Goal: Transaction & Acquisition: Purchase product/service

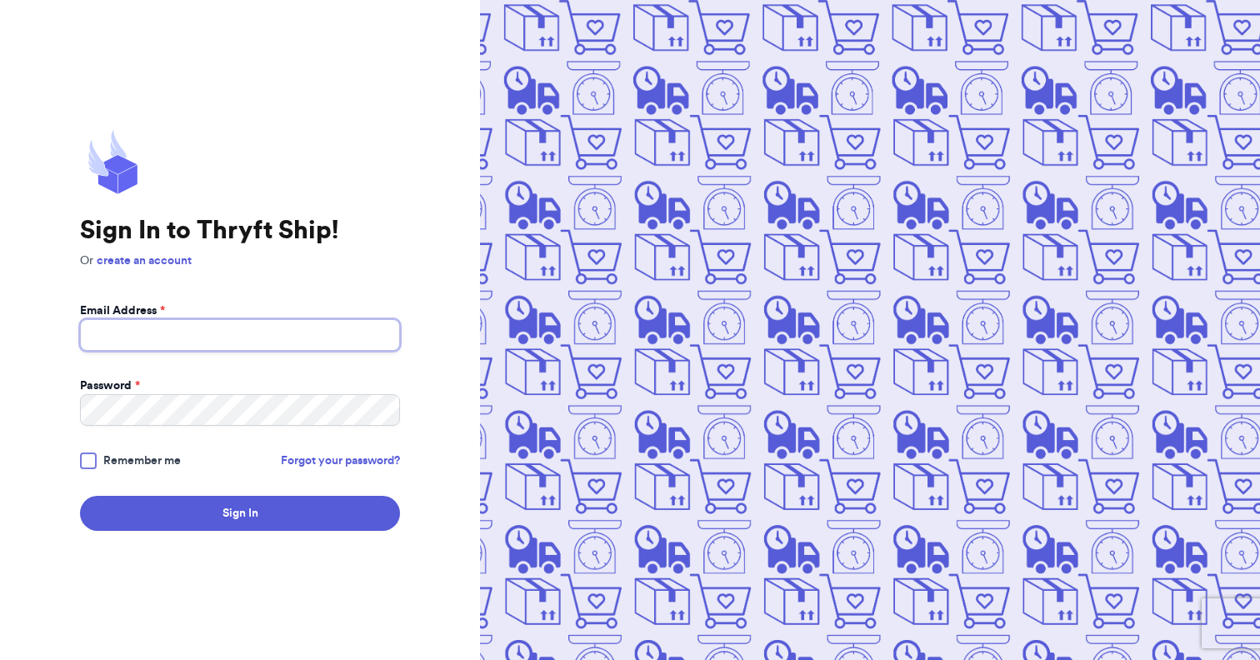
type input "[EMAIL_ADDRESS][DOMAIN_NAME]"
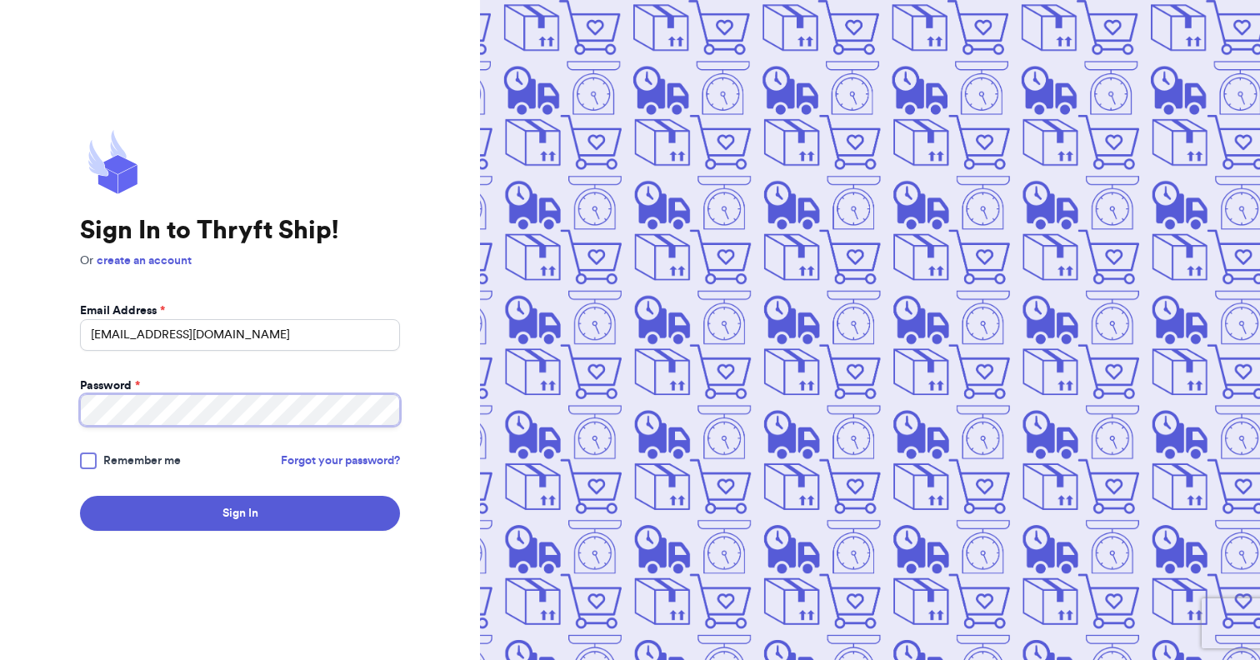
click at [240, 513] on button "Sign In" at bounding box center [240, 513] width 320 height 35
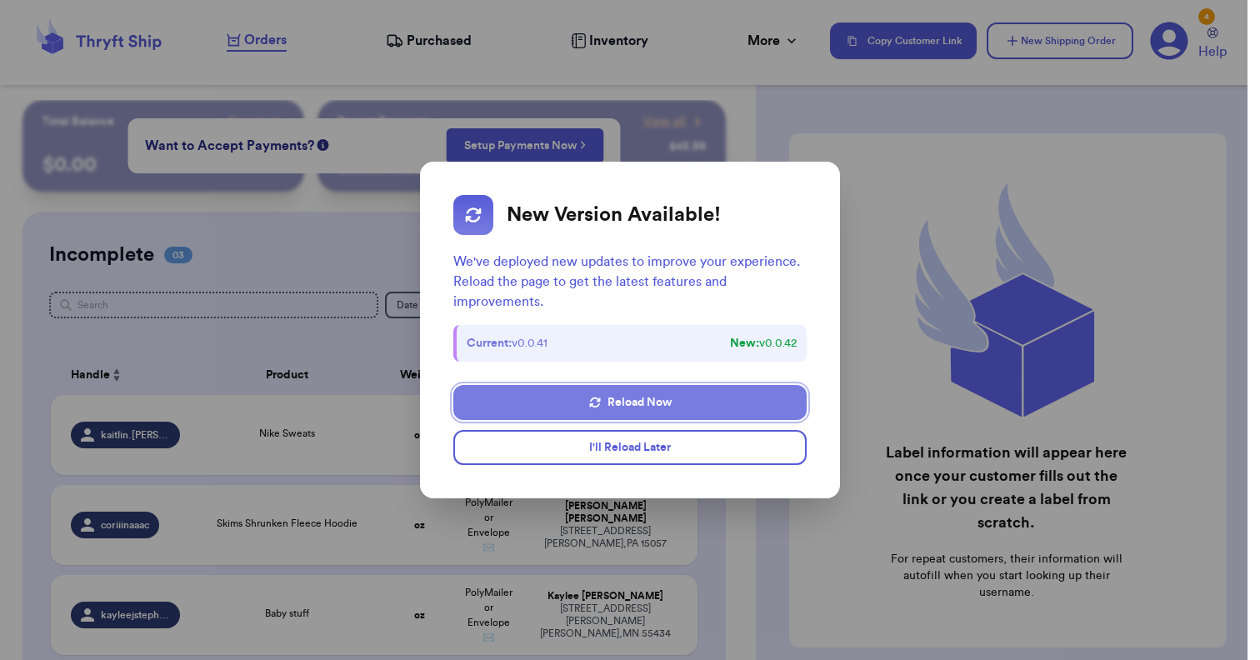
click at [623, 412] on button "Reload Now" at bounding box center [629, 402] width 353 height 35
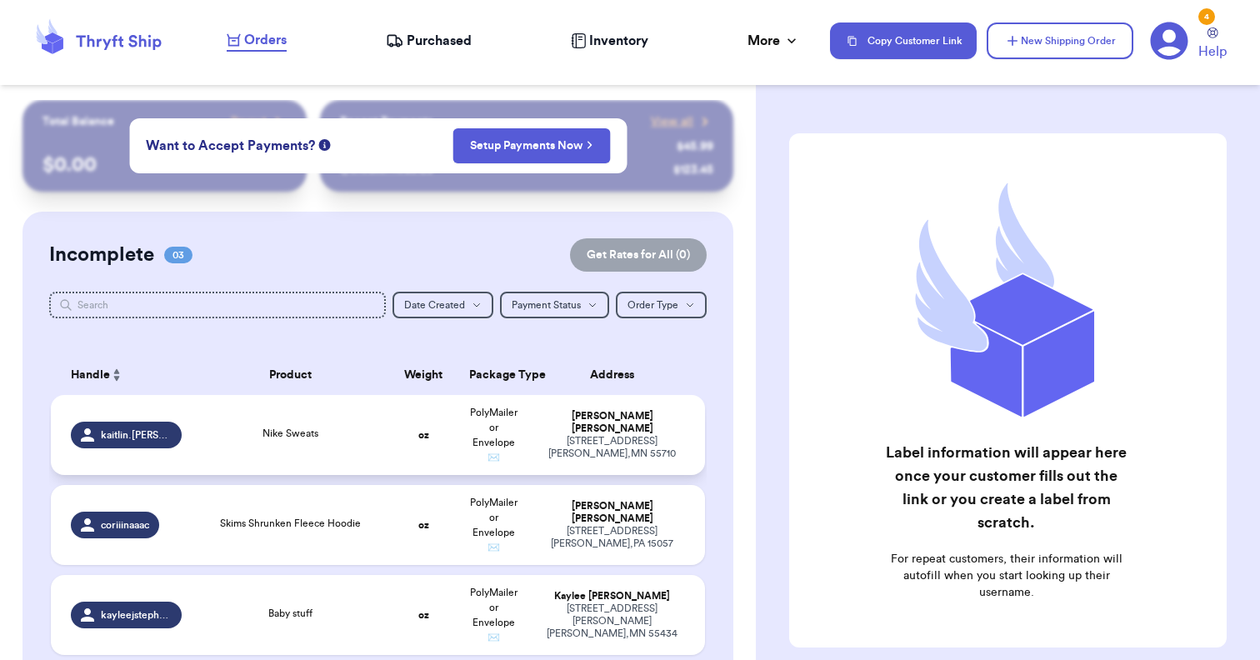
click at [537, 449] on td "Kaitlin Knutson 7434 North Forest Lane Britt , MN 55710" at bounding box center [617, 435] width 176 height 80
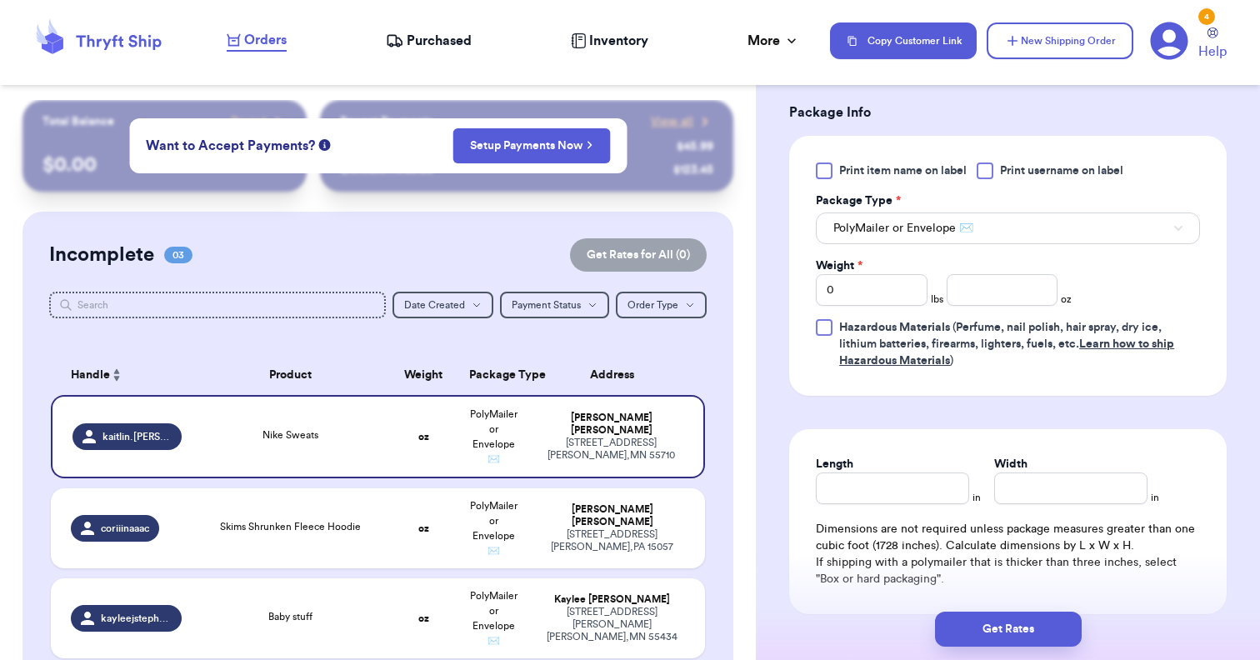
scroll to position [708, 0]
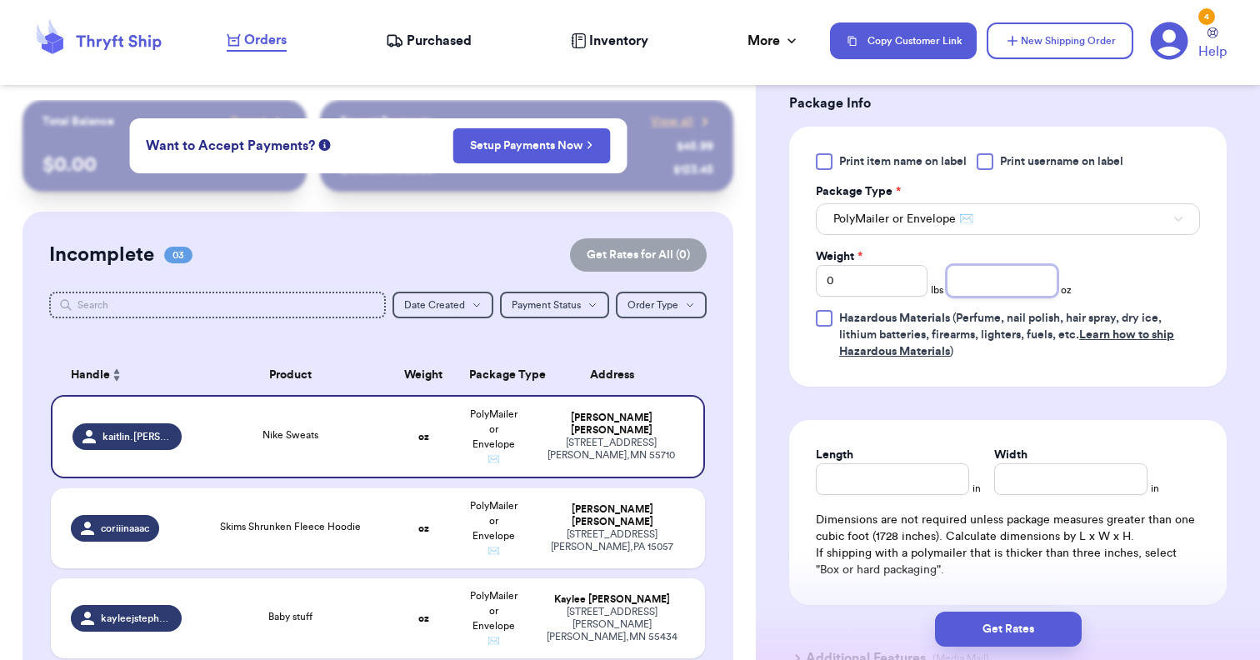
click at [1000, 292] on input "number" at bounding box center [1002, 281] width 112 height 32
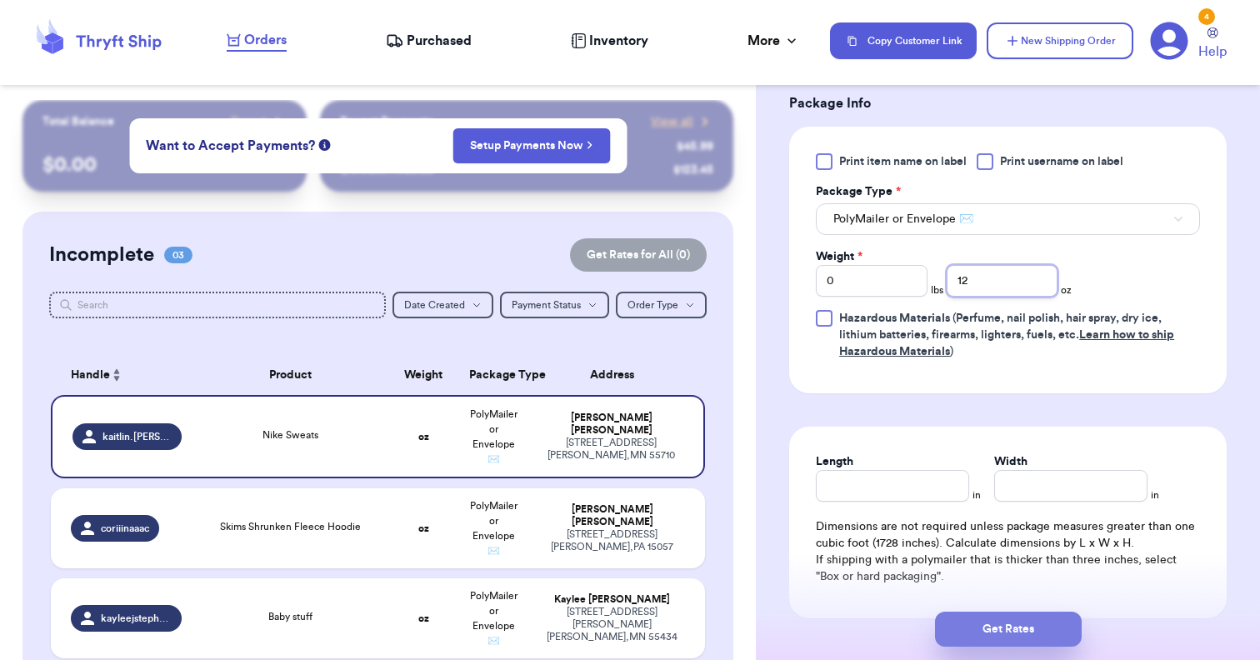
type input "12"
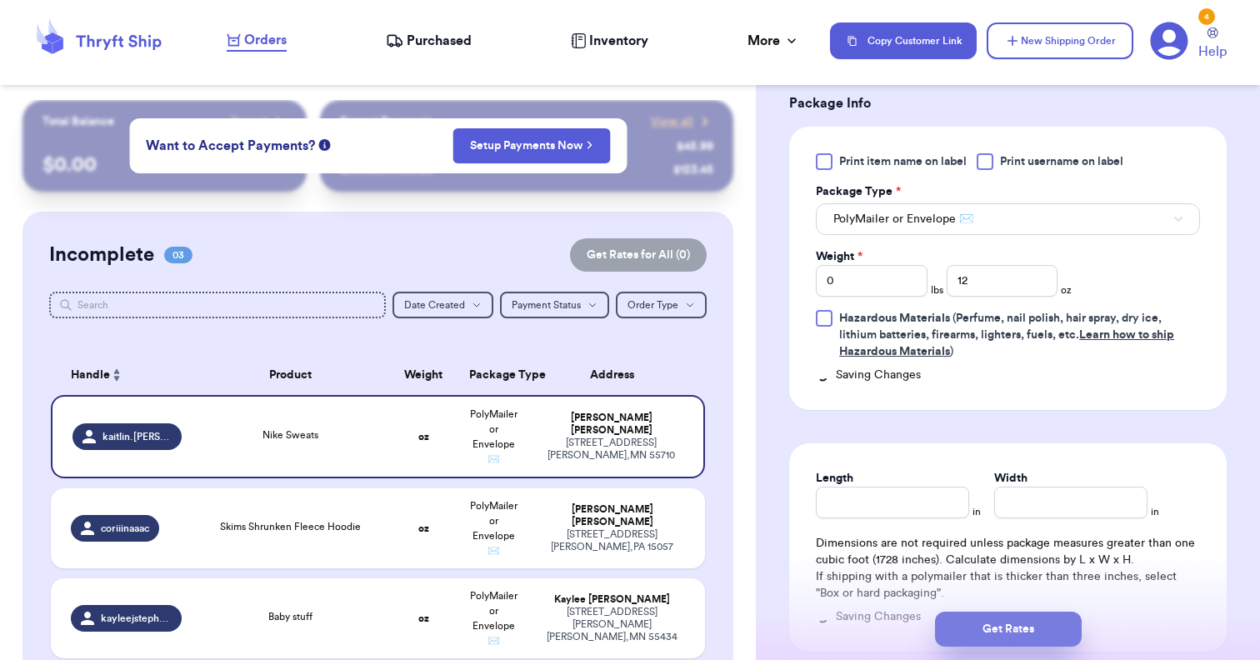
click at [1001, 631] on button "Get Rates" at bounding box center [1008, 628] width 147 height 35
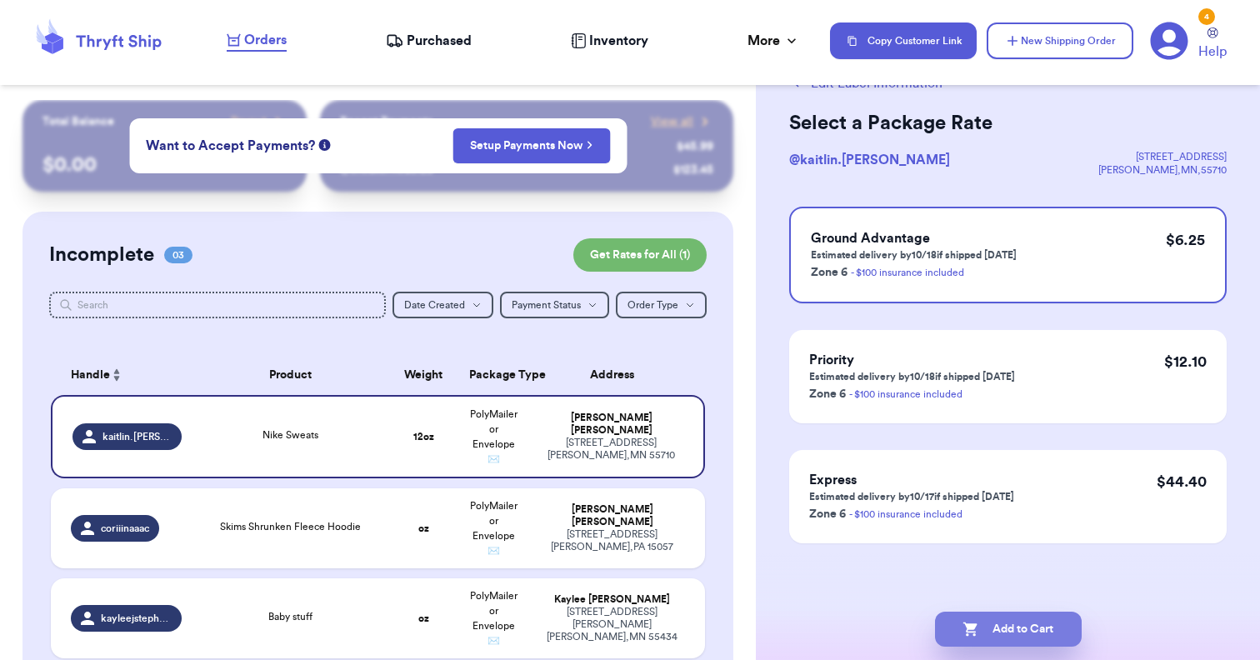
click at [1007, 639] on button "Add to Cart" at bounding box center [1008, 628] width 147 height 35
checkbox input "true"
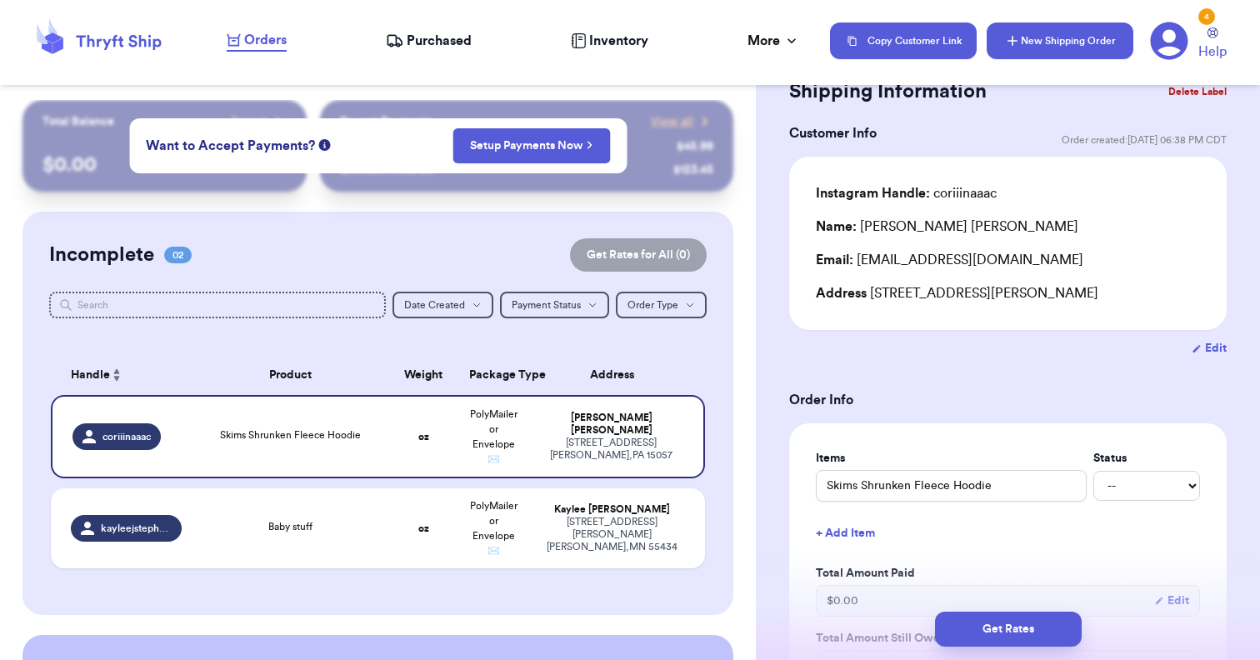
click at [1050, 32] on button "New Shipping Order" at bounding box center [1059, 40] width 147 height 37
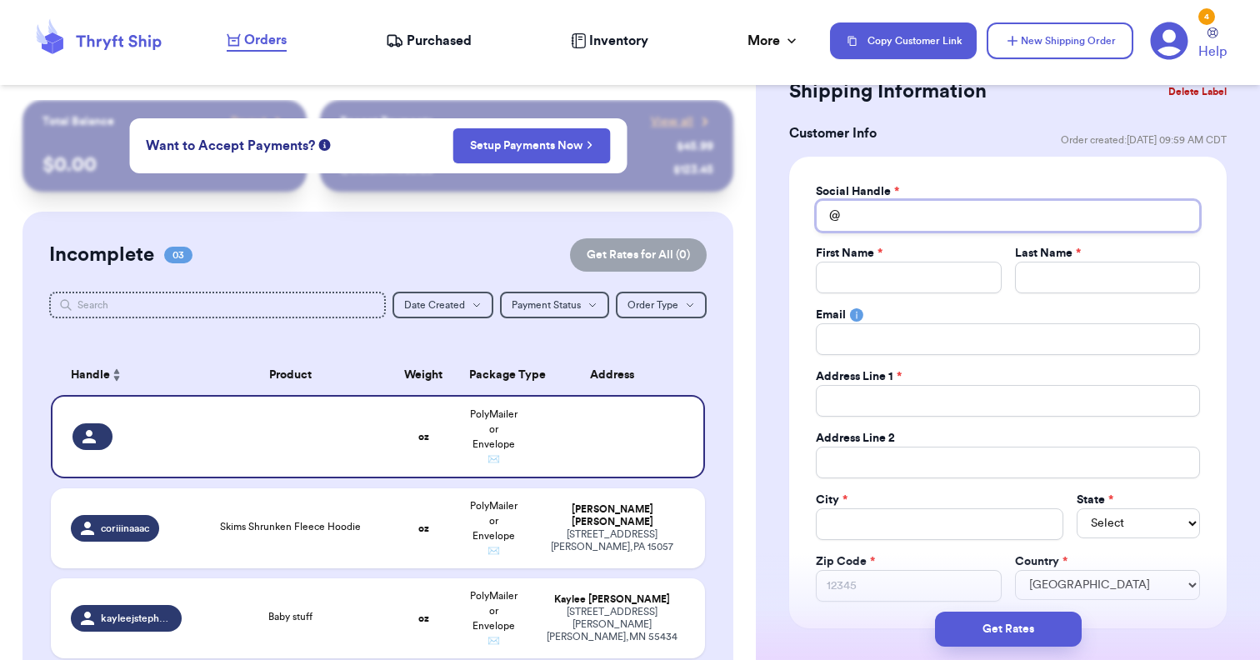
click at [951, 217] on input "Total Amount Paid" at bounding box center [1008, 216] width 384 height 32
type input "m"
type input "ma"
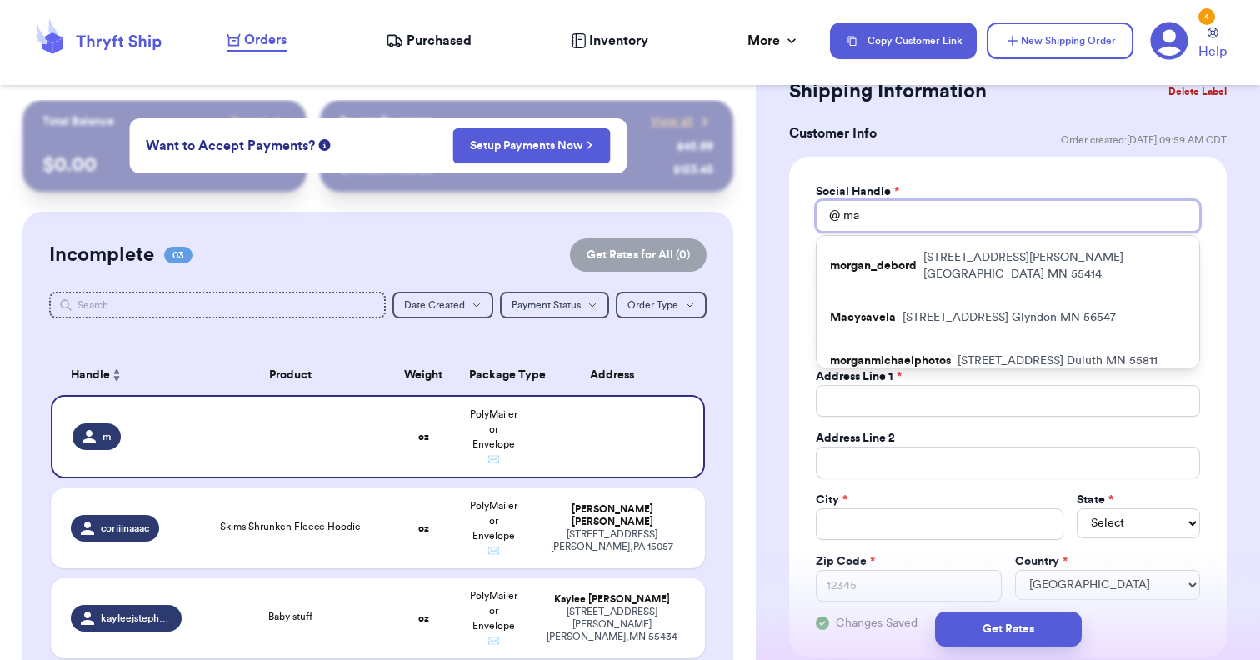
type input "mad"
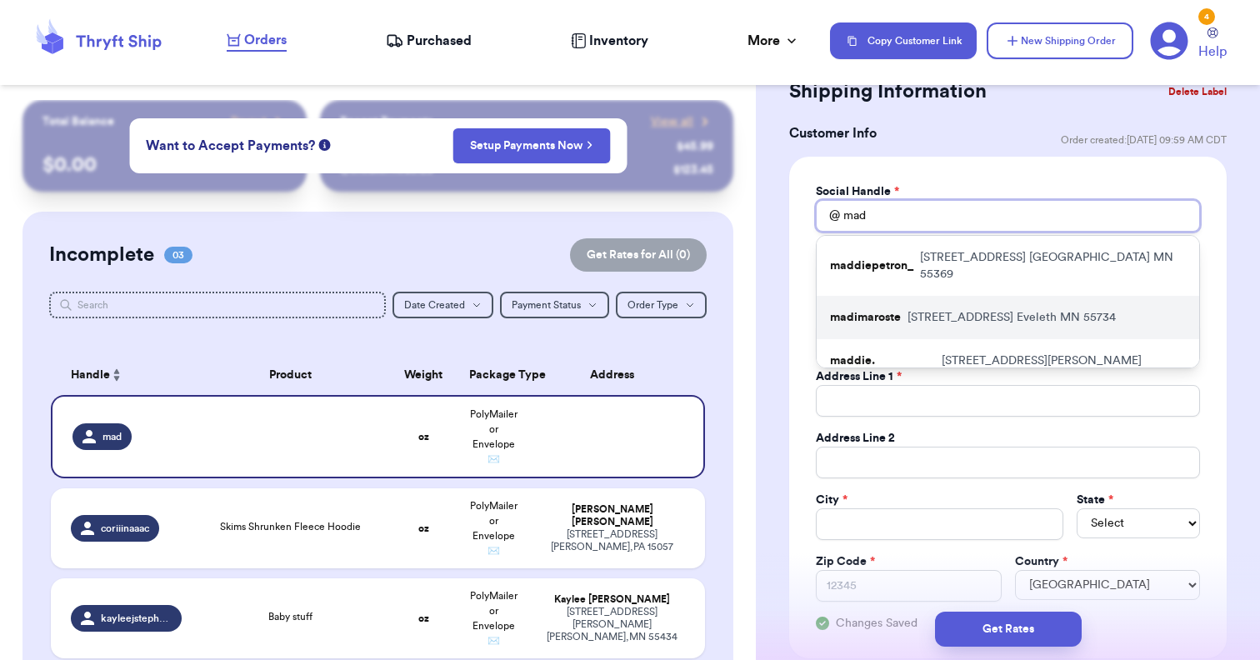
type input "mad"
click at [976, 309] on p "500 N Van Buren Ave Eveleth MN 55734" at bounding box center [1011, 317] width 208 height 17
type input "madimaroste"
type input "Madi"
type input "Maroste"
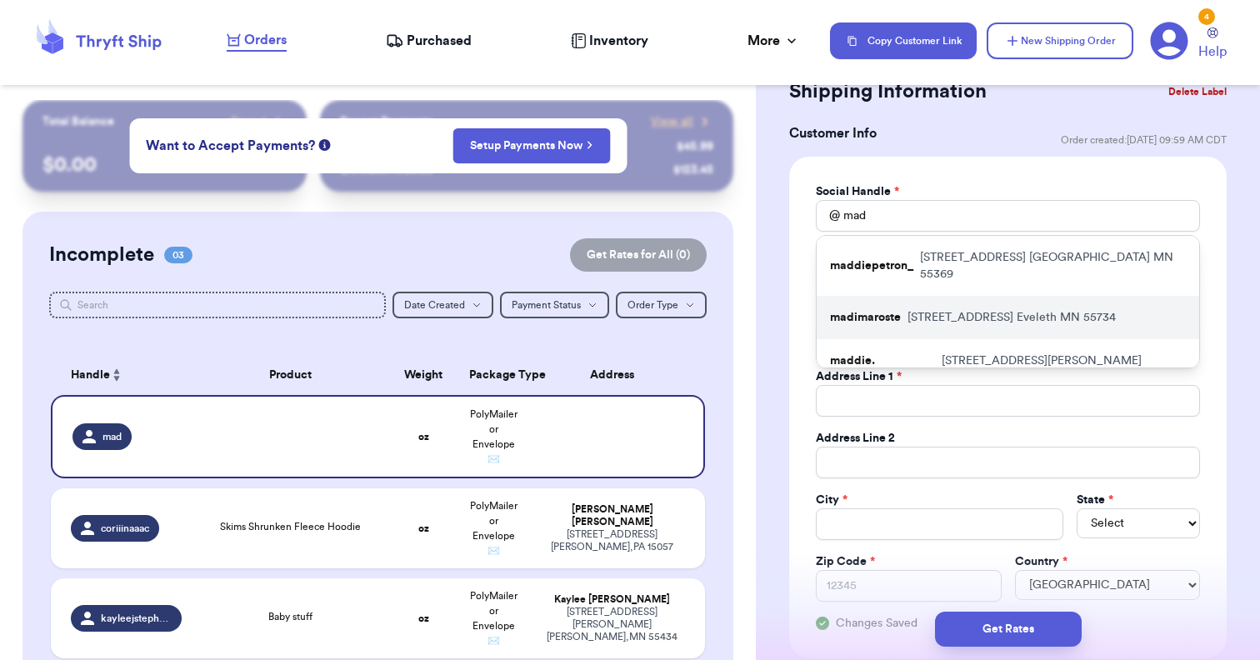
type input "madi.maroste@gmail.com"
type input "500 N Van Buren Ave"
type input "Eveleth"
select select "MN"
type input "55734"
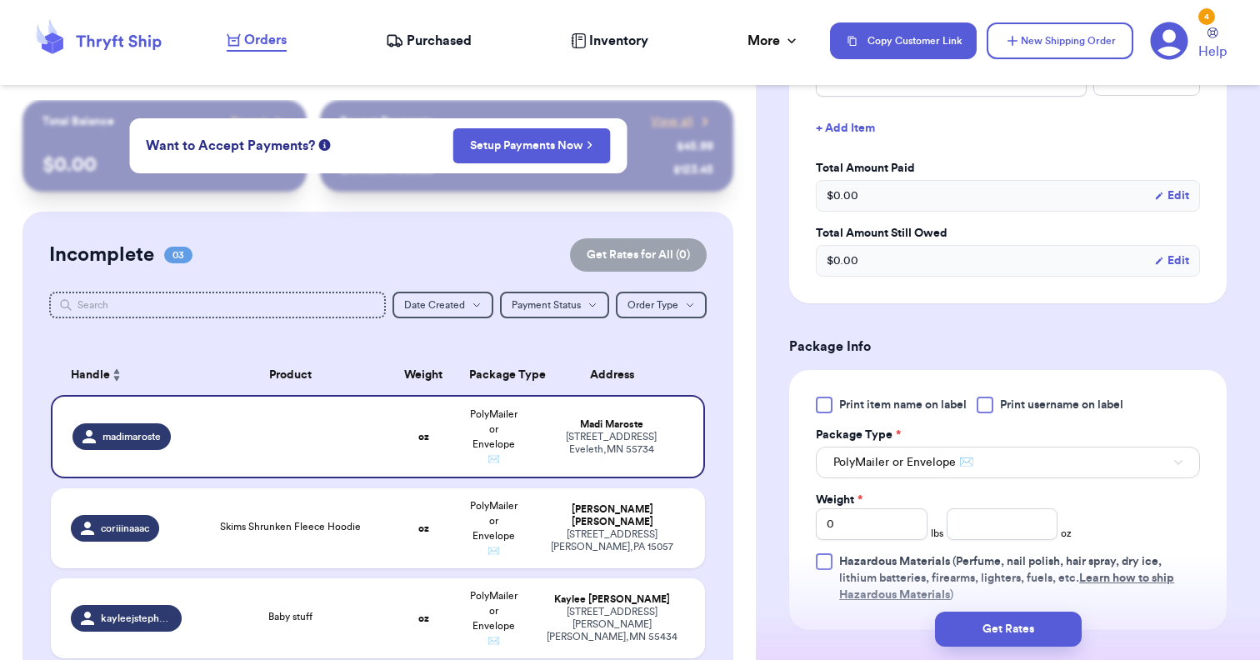
scroll to position [887, 0]
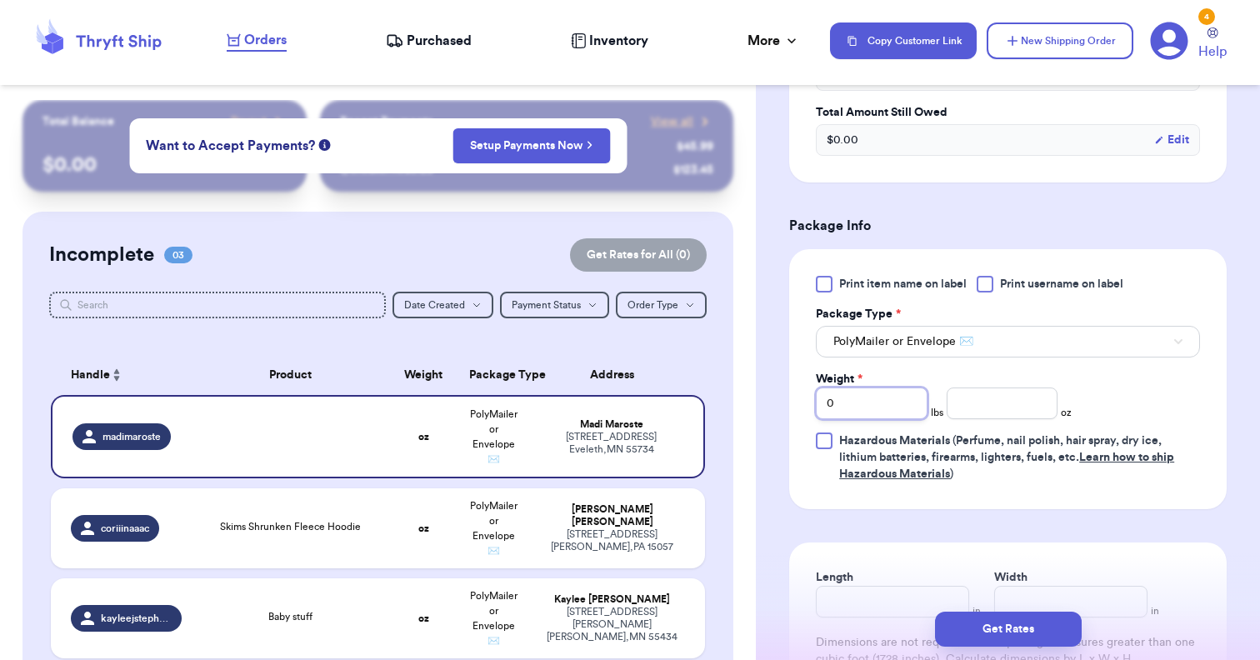
click at [888, 408] on input "0" at bounding box center [872, 403] width 112 height 32
type input "1"
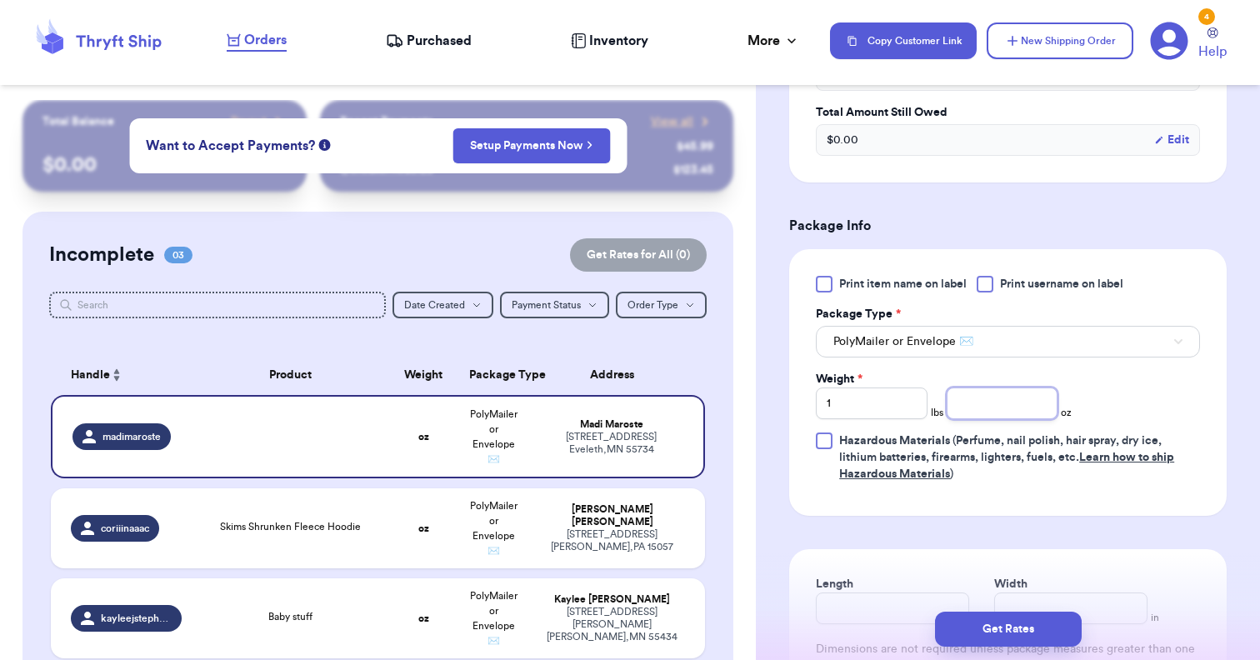
click at [975, 412] on input "number" at bounding box center [1002, 403] width 112 height 32
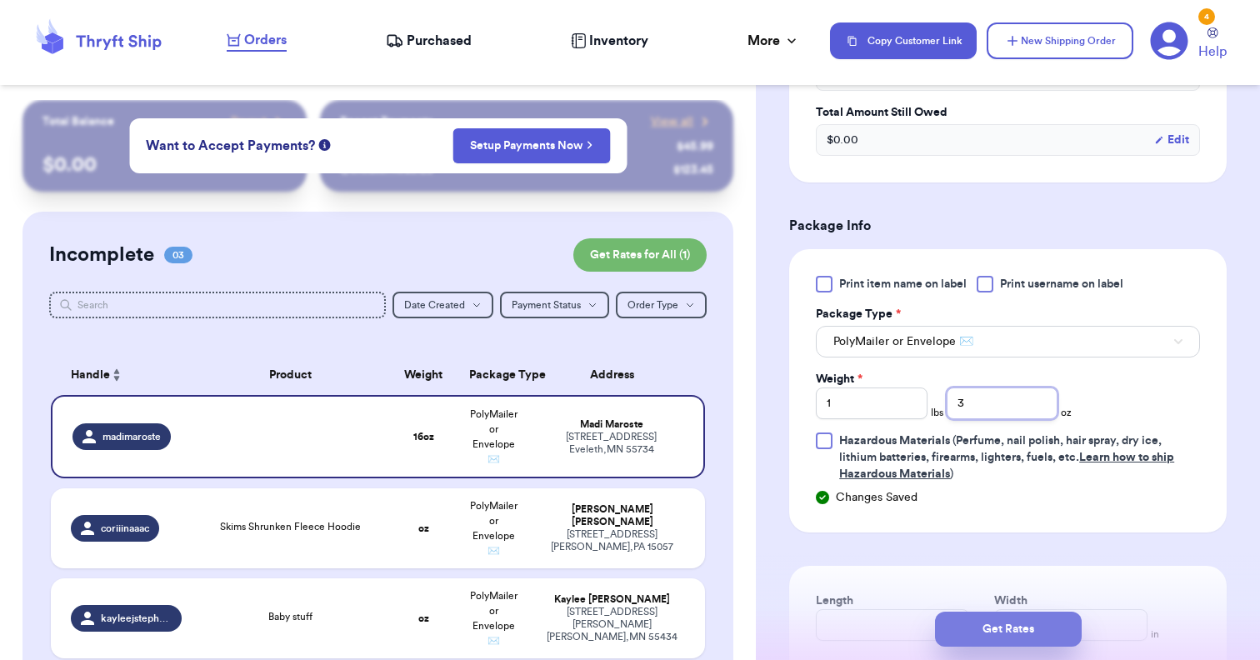
type input "3"
click at [1046, 621] on button "Get Rates" at bounding box center [1008, 628] width 147 height 35
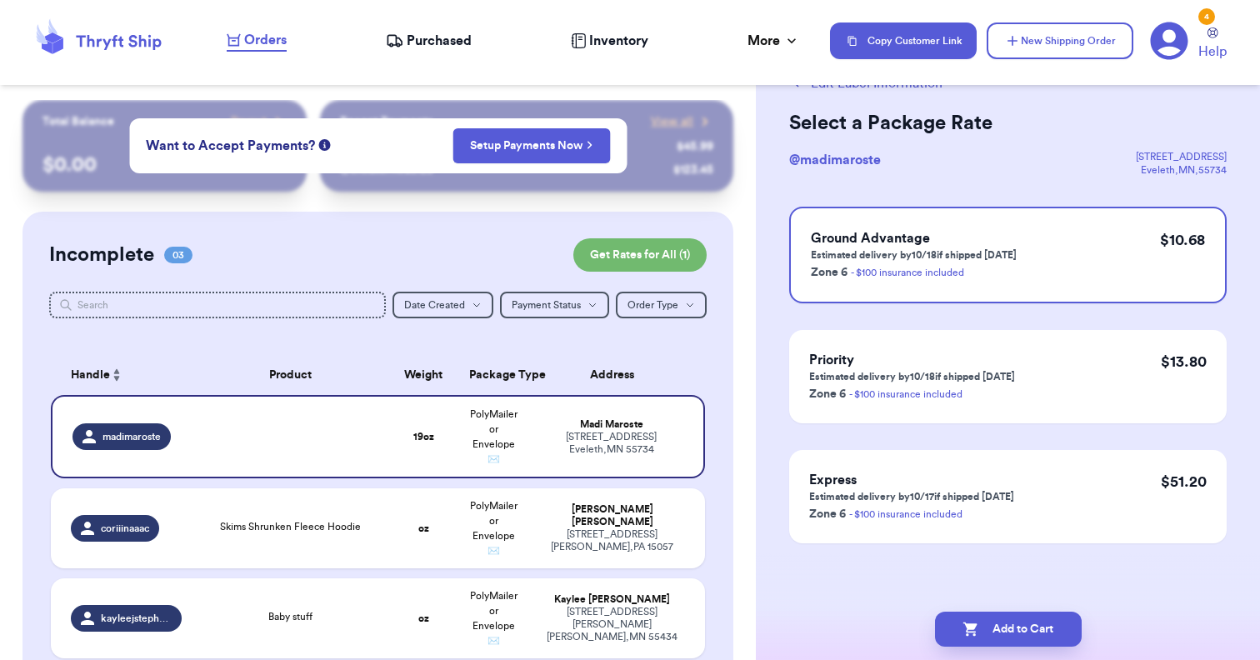
scroll to position [0, 0]
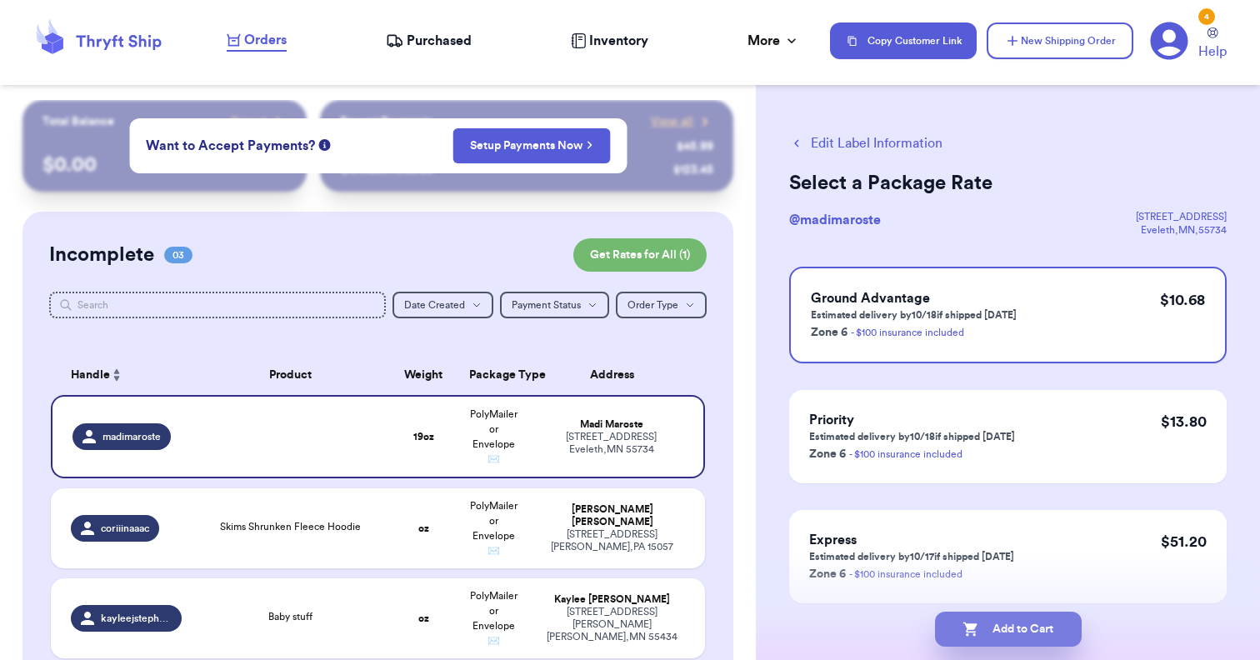
click at [1003, 629] on button "Add to Cart" at bounding box center [1008, 628] width 147 height 35
checkbox input "true"
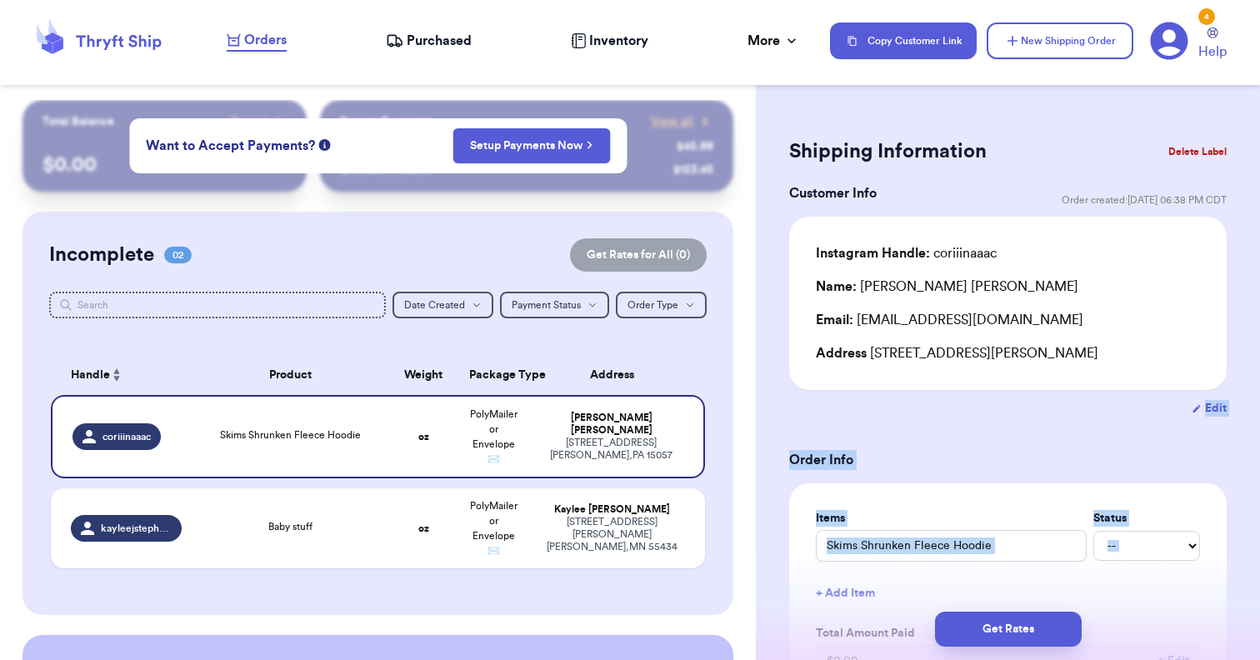
drag, startPoint x: 1161, startPoint y: 417, endPoint x: 887, endPoint y: 594, distance: 326.5
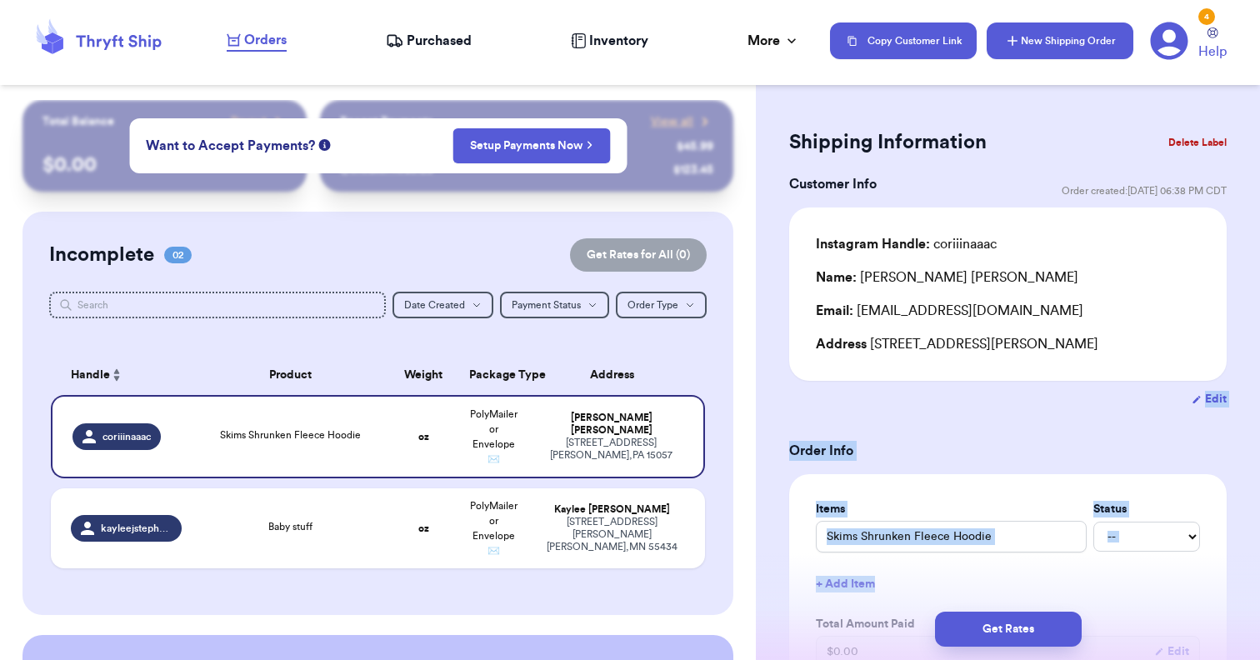
click at [1089, 32] on button "New Shipping Order" at bounding box center [1059, 40] width 147 height 37
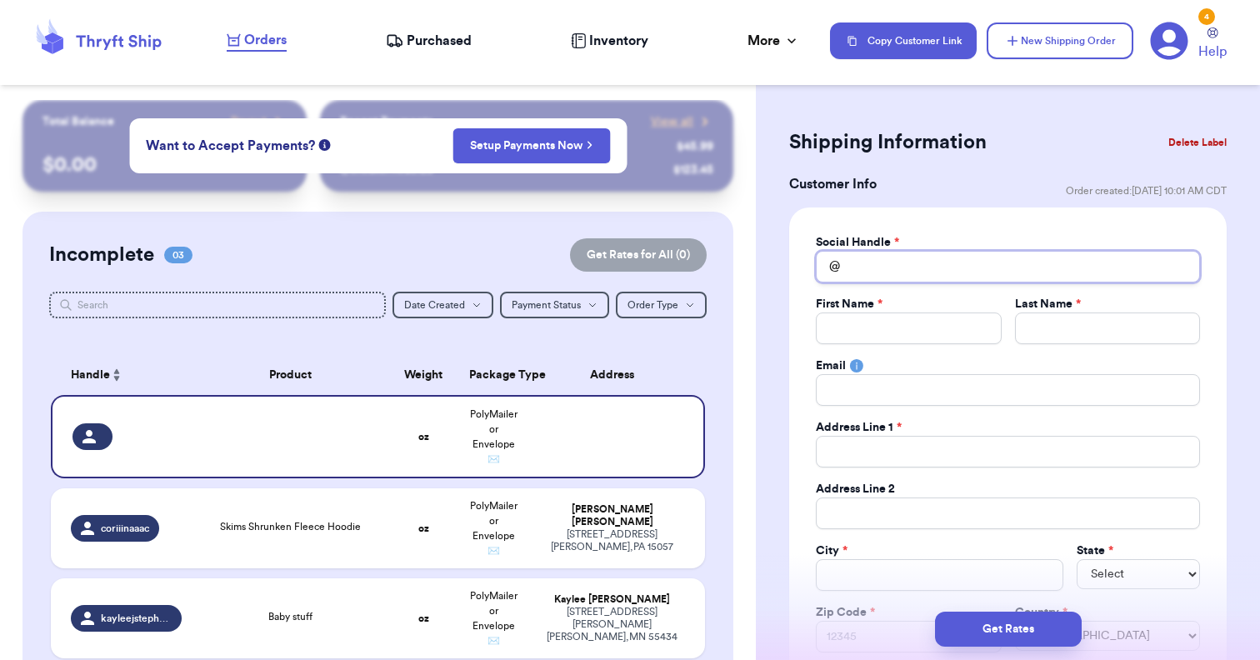
click at [878, 265] on input "Total Amount Paid" at bounding box center [1008, 267] width 384 height 32
type input "k"
type input "ka"
type input "kat"
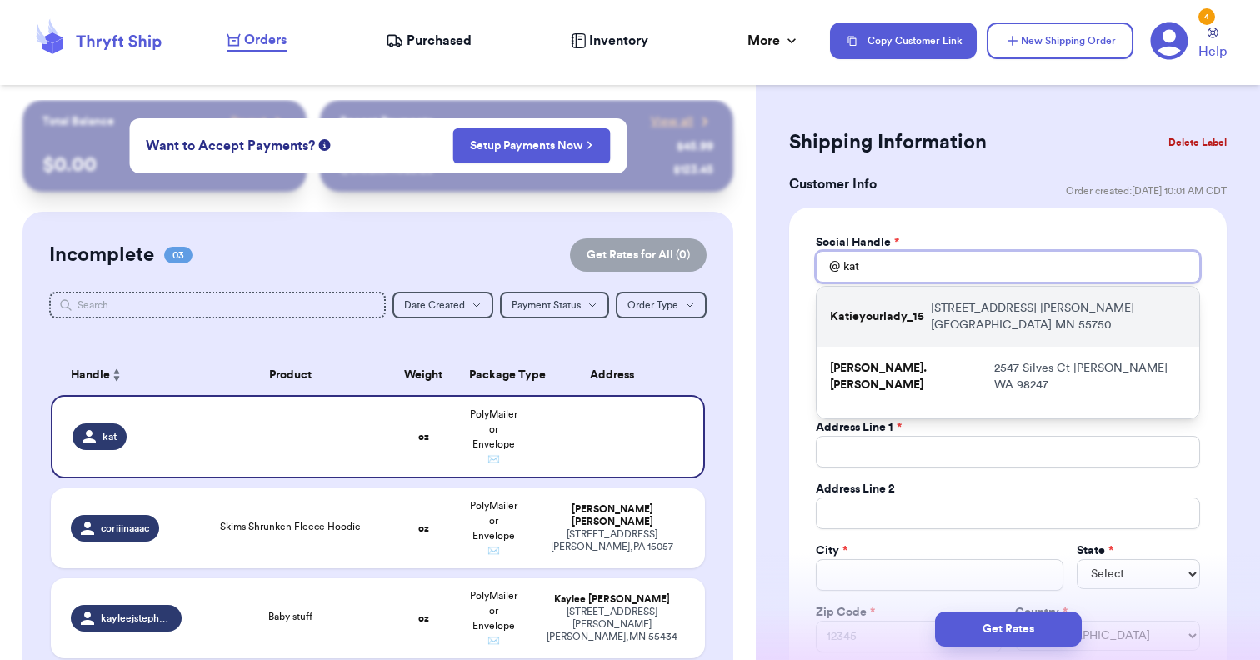
type input "kat"
click at [917, 297] on div "Katieyourlady_15 215 Kent Road Hoyt Lakes MN 55750" at bounding box center [1007, 317] width 382 height 60
type input "Katieyourlady_15"
type input "Katie"
type input "Erickson"
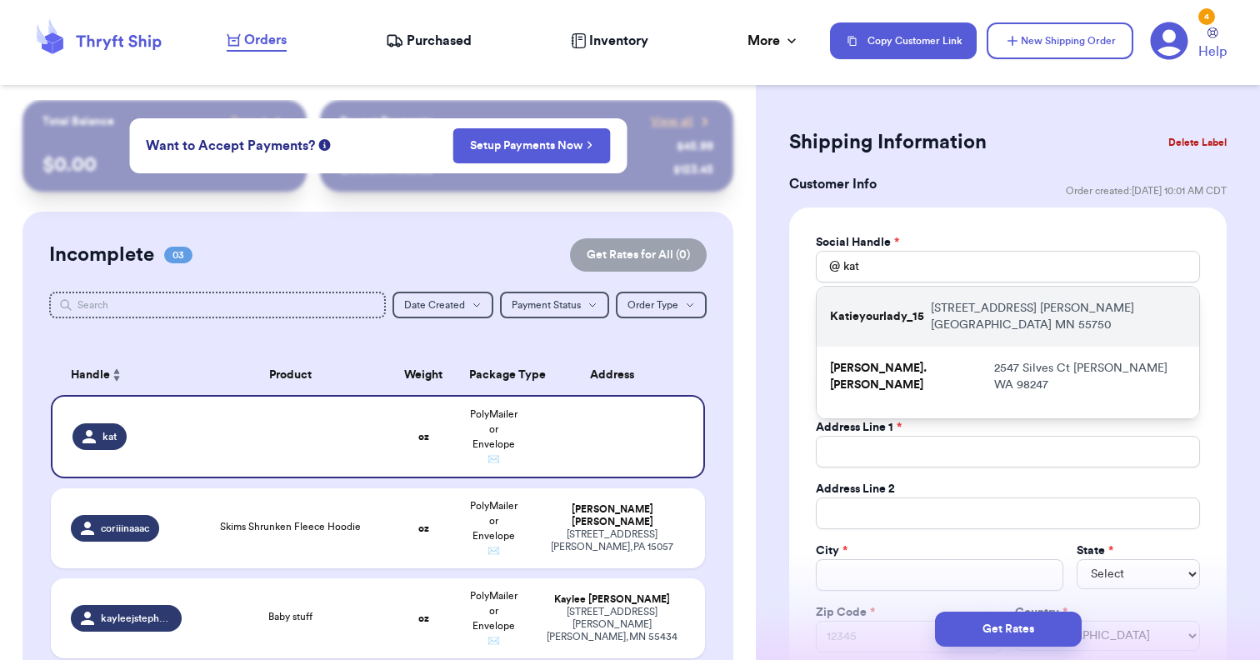
type input "kmerickson55792@gmail.com"
type input "215 Kent Road"
type input "Hoyt Lakes"
select select "MN"
type input "55750"
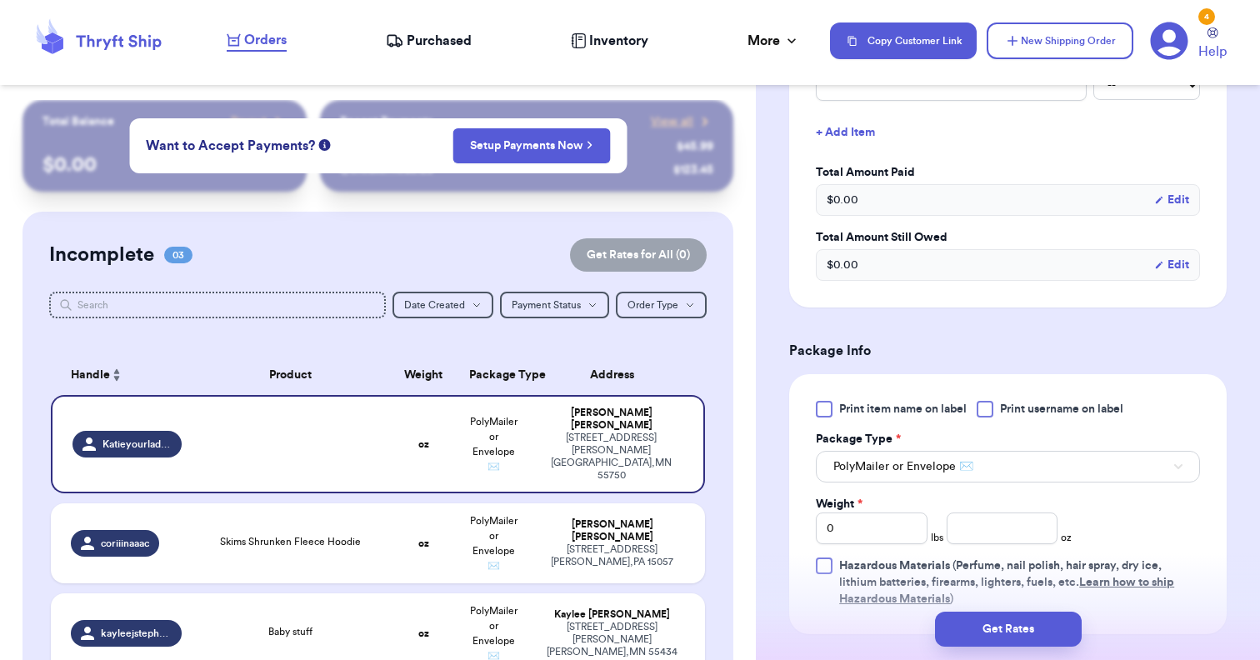
scroll to position [800, 0]
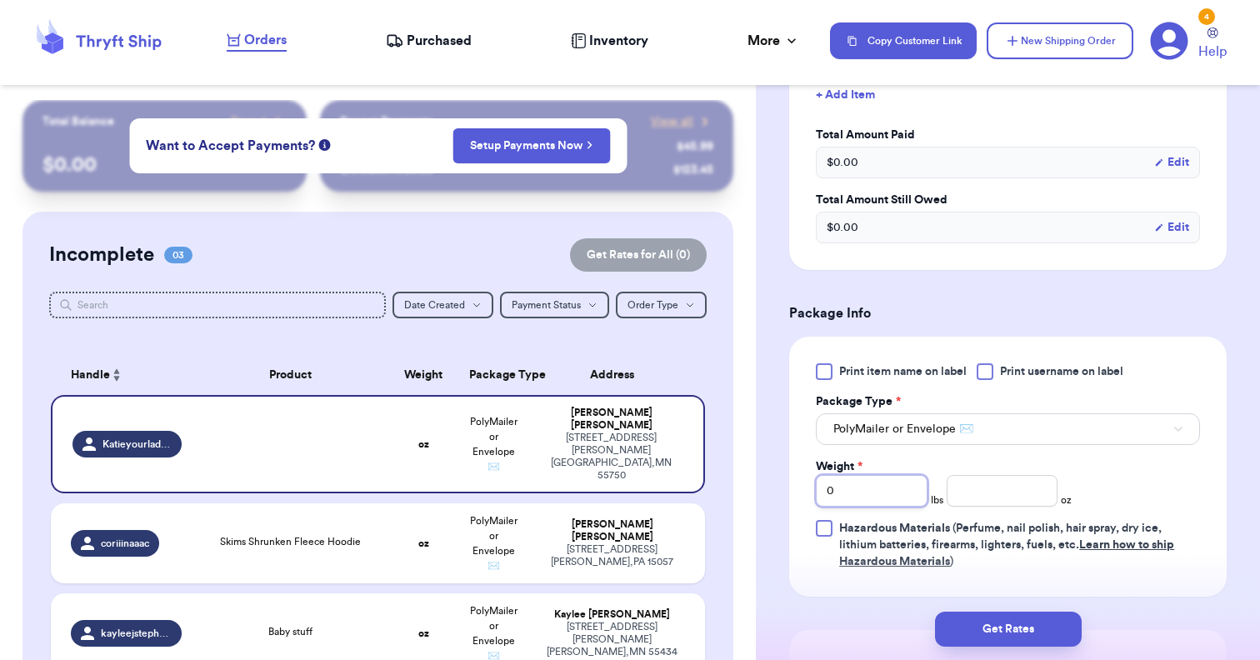
click at [889, 492] on input "0" at bounding box center [872, 491] width 112 height 32
type input "2"
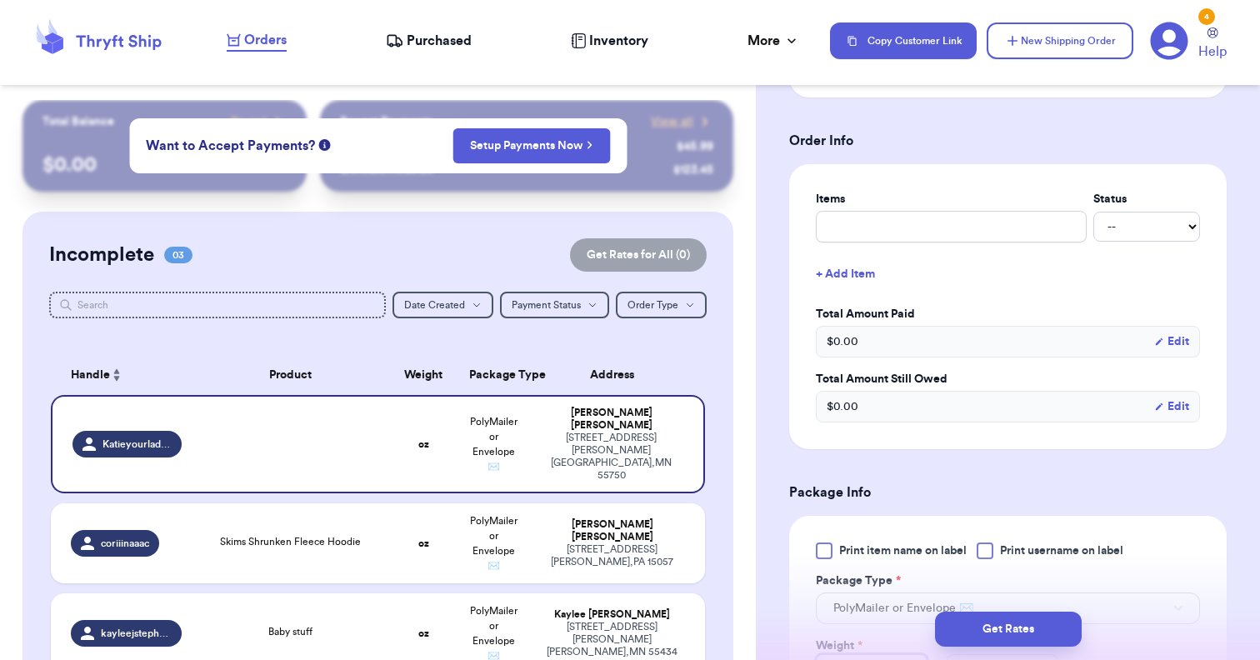
scroll to position [439, 0]
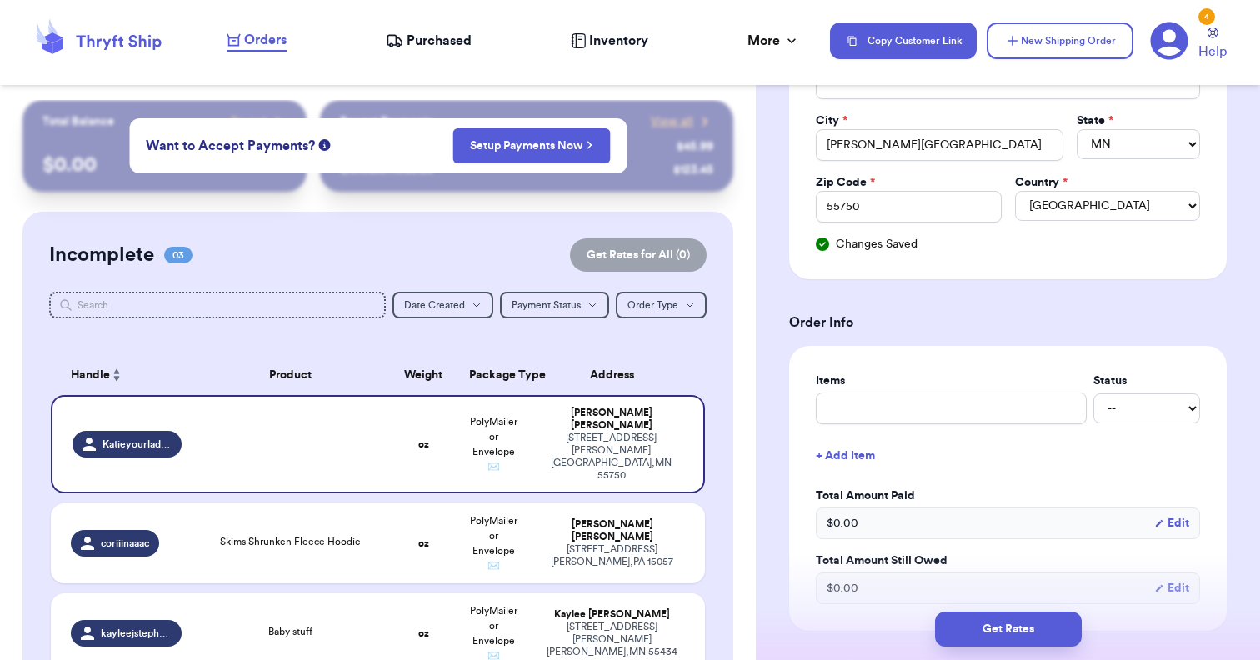
type input "2"
type input "F"
type input "Fl"
type input "Fla"
type input "Flan"
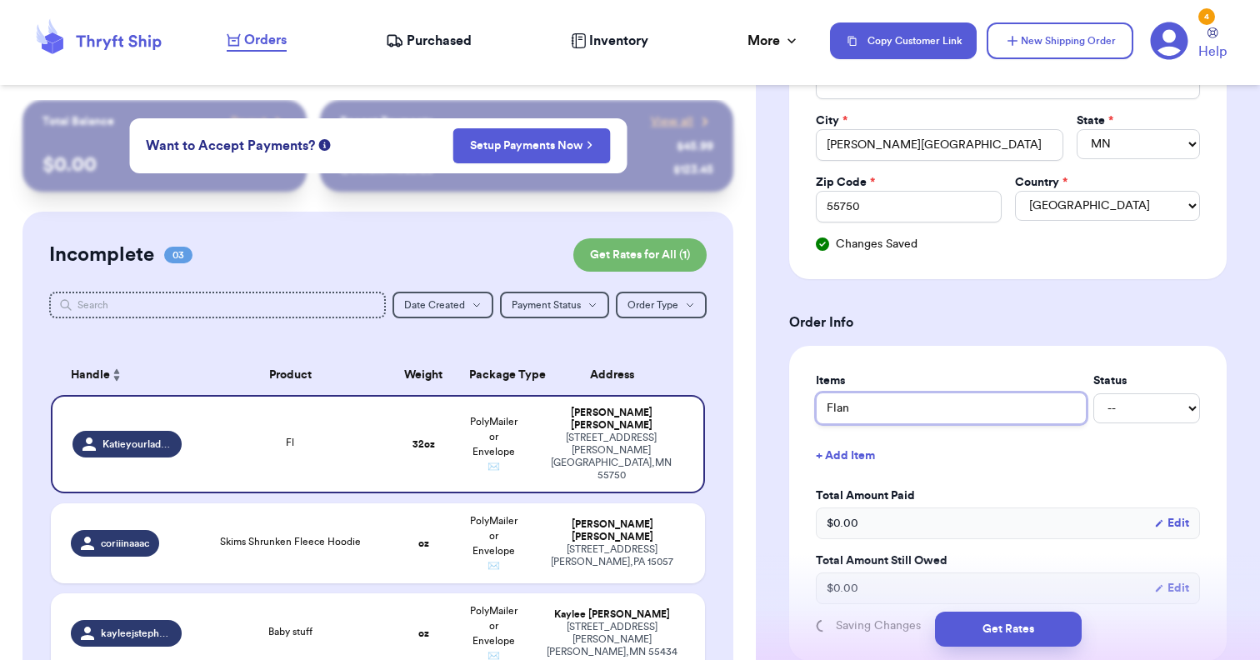
type input "Flann"
type input "Flanne"
type input "Flannel"
click at [846, 448] on button "+ Add Item" at bounding box center [1007, 455] width 397 height 37
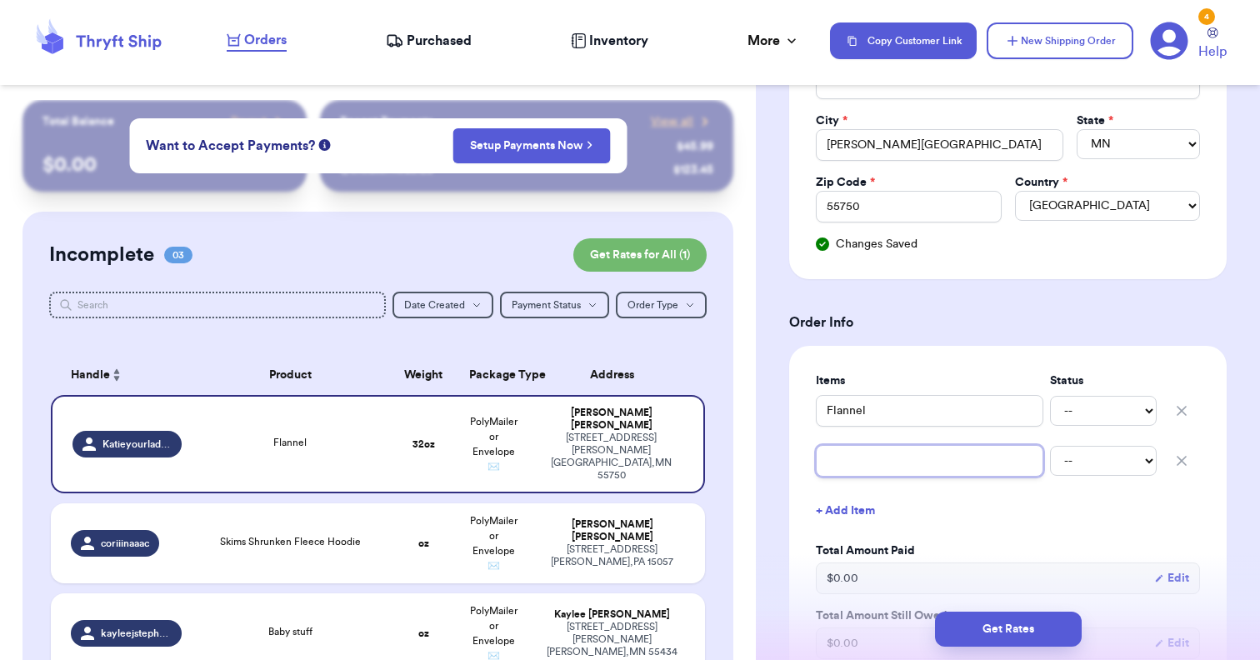
type input "A"
type input "A+"
type input "A+F"
type input "A+F B"
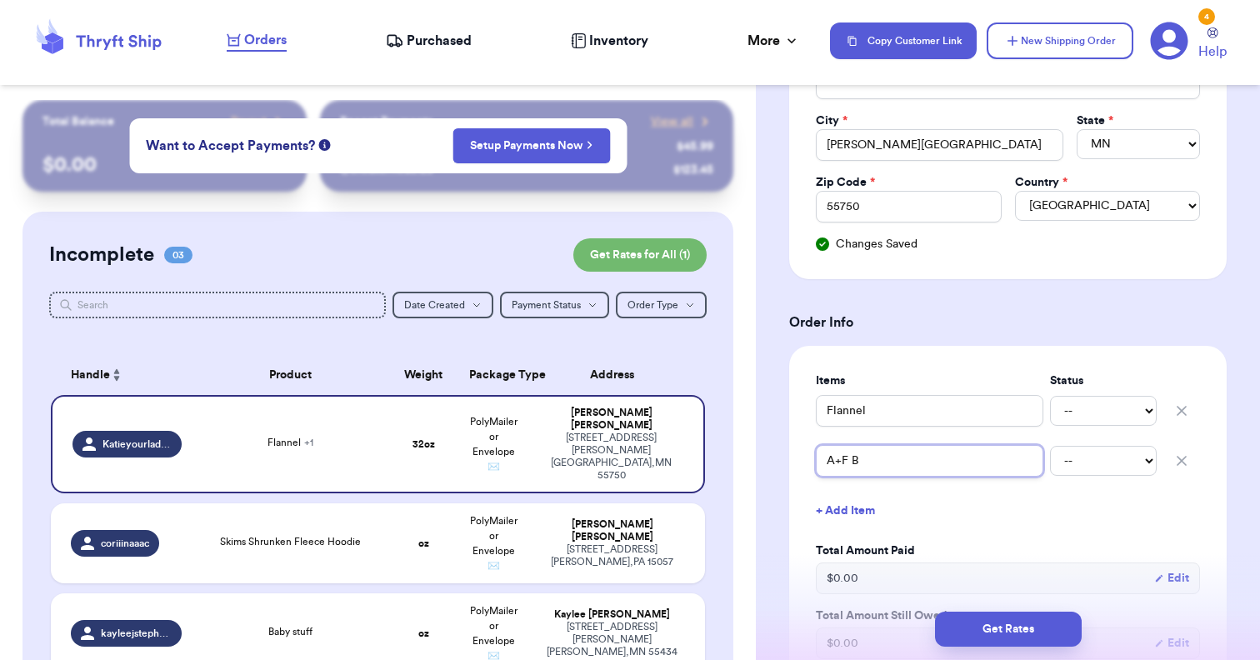
type input "A+F Bo"
type input "A+F Bod"
type input "A+F Body"
type input "A+F Bodys"
type input "A+F Bodysu"
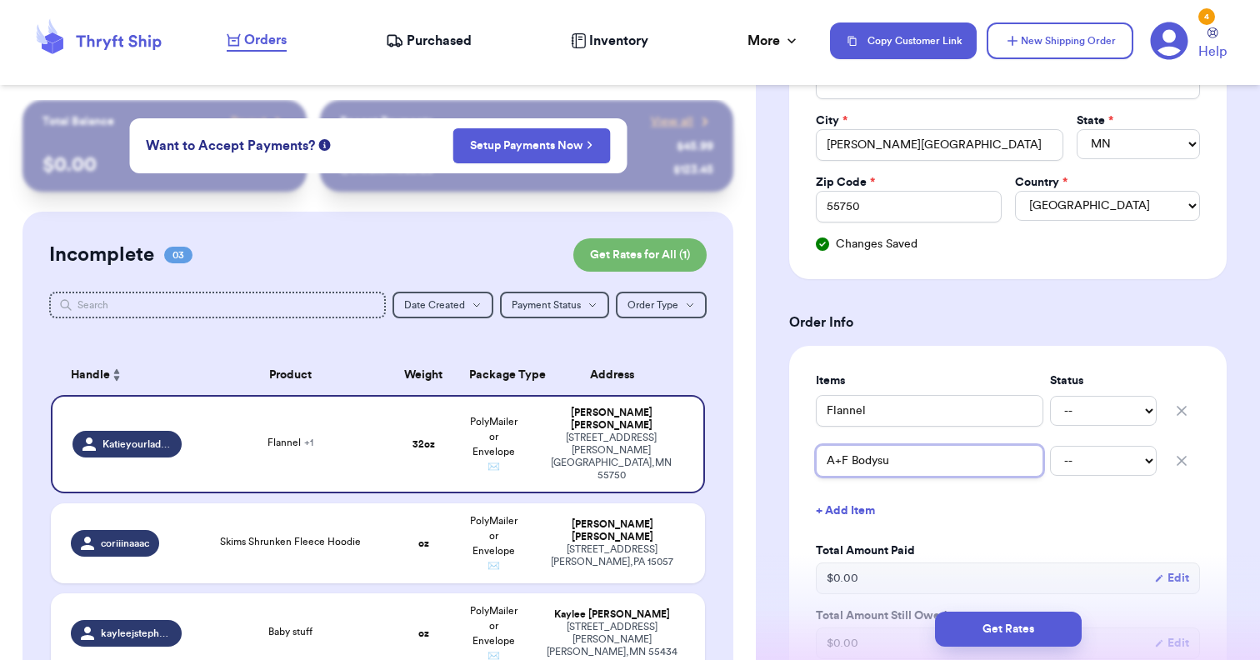
type input "A+F Bodysui"
type input "A+F Bodysuit"
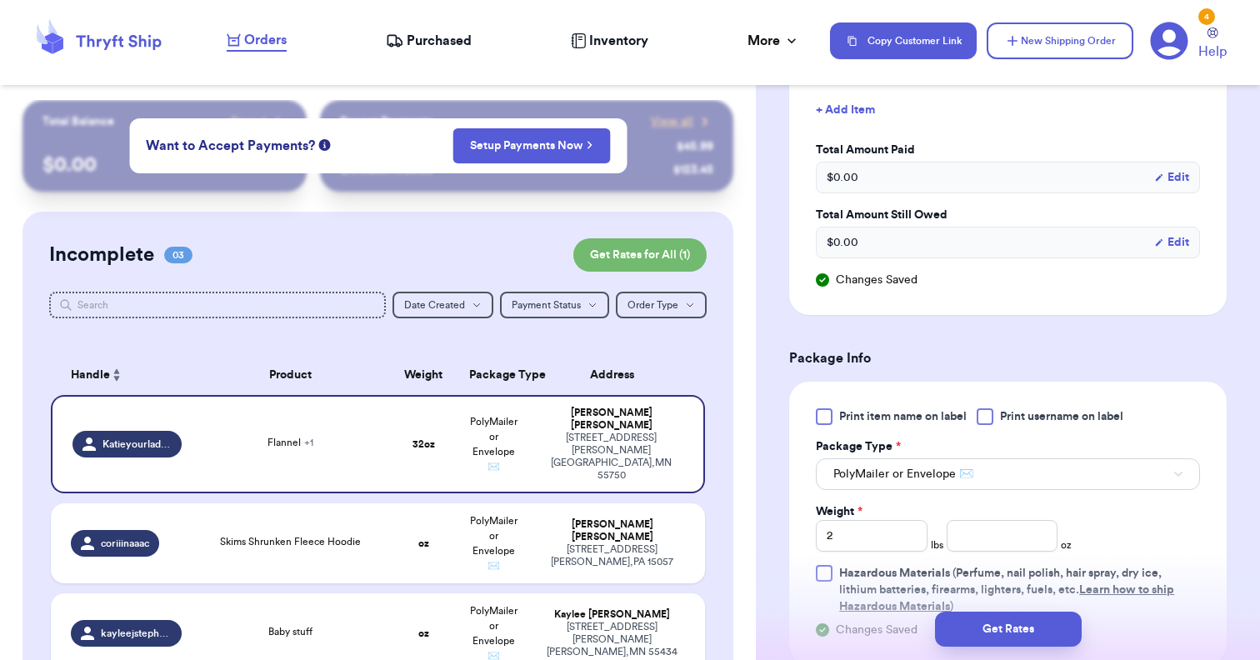
scroll to position [876, 0]
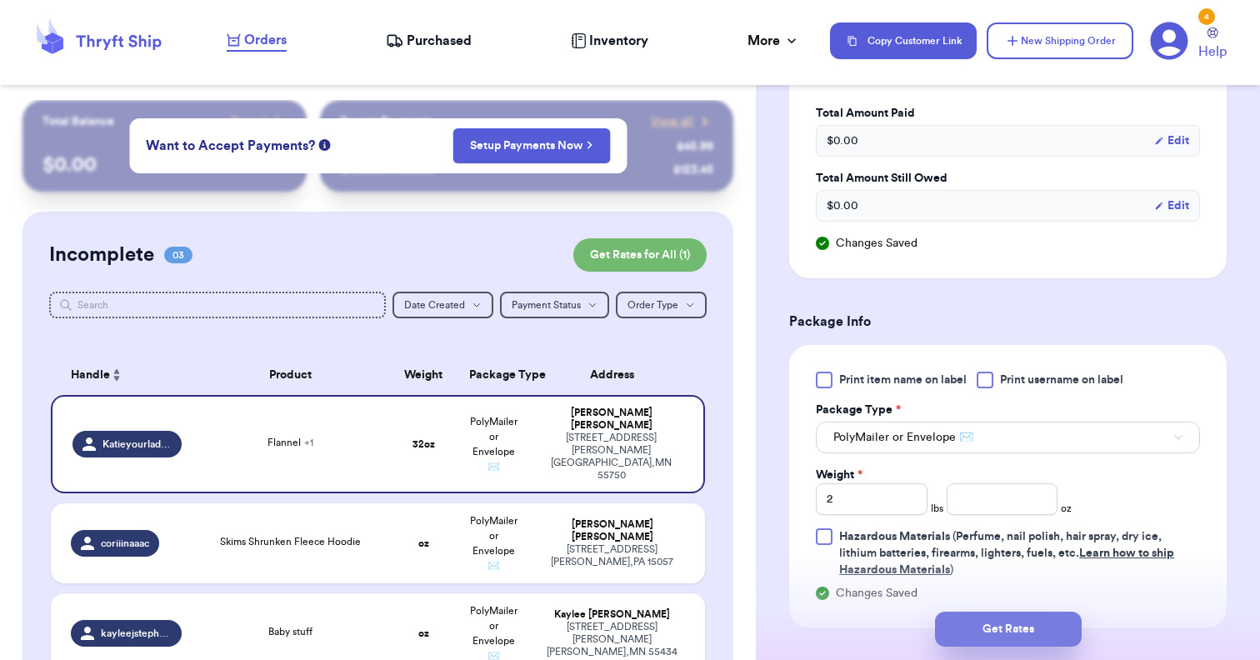
type input "A+F Bodysuit"
click at [1007, 624] on button "Get Rates" at bounding box center [1008, 628] width 147 height 35
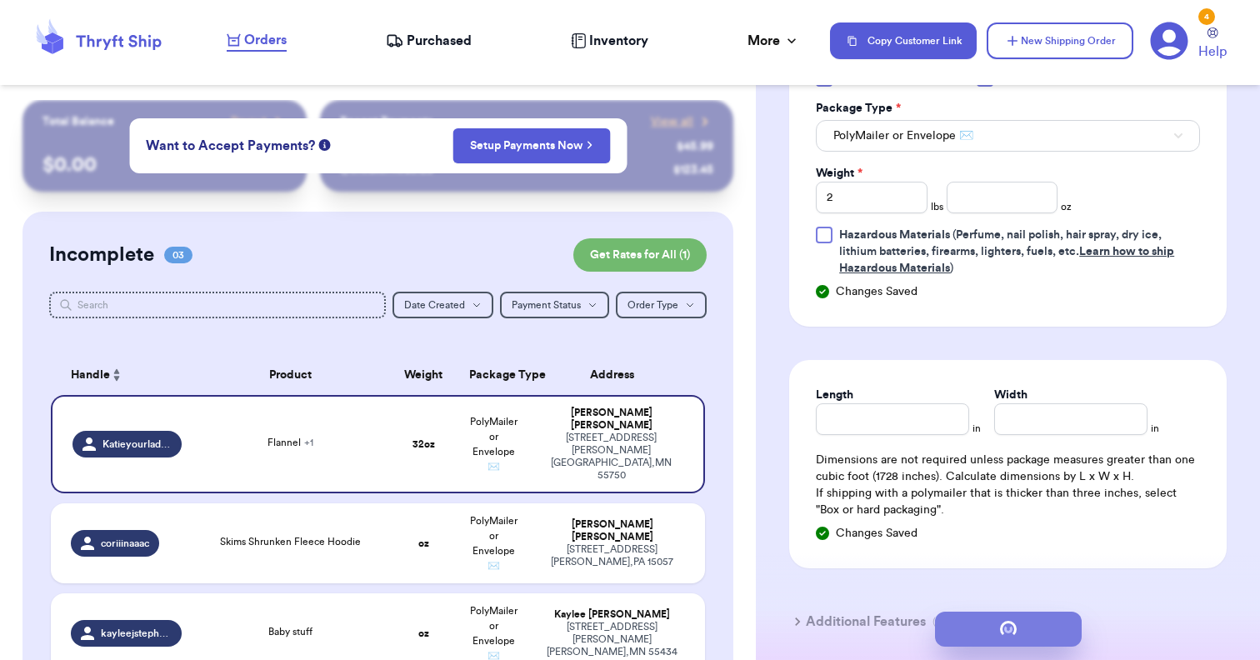
scroll to position [0, 0]
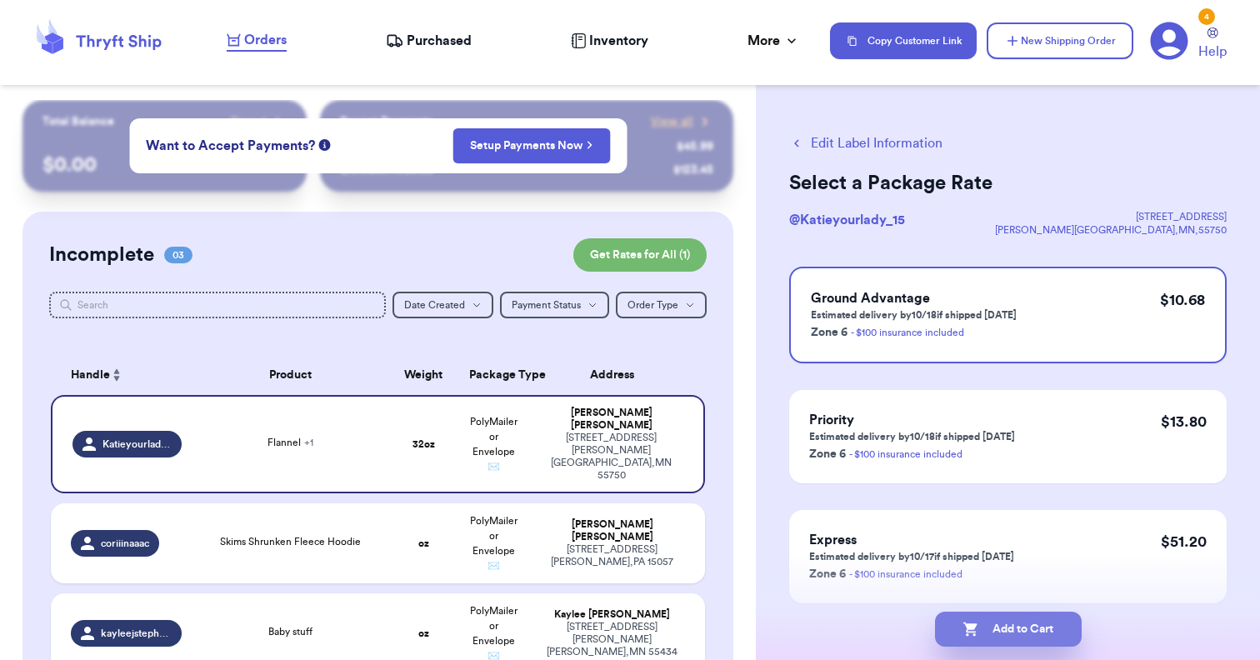
click at [991, 627] on button "Add to Cart" at bounding box center [1008, 628] width 147 height 35
checkbox input "true"
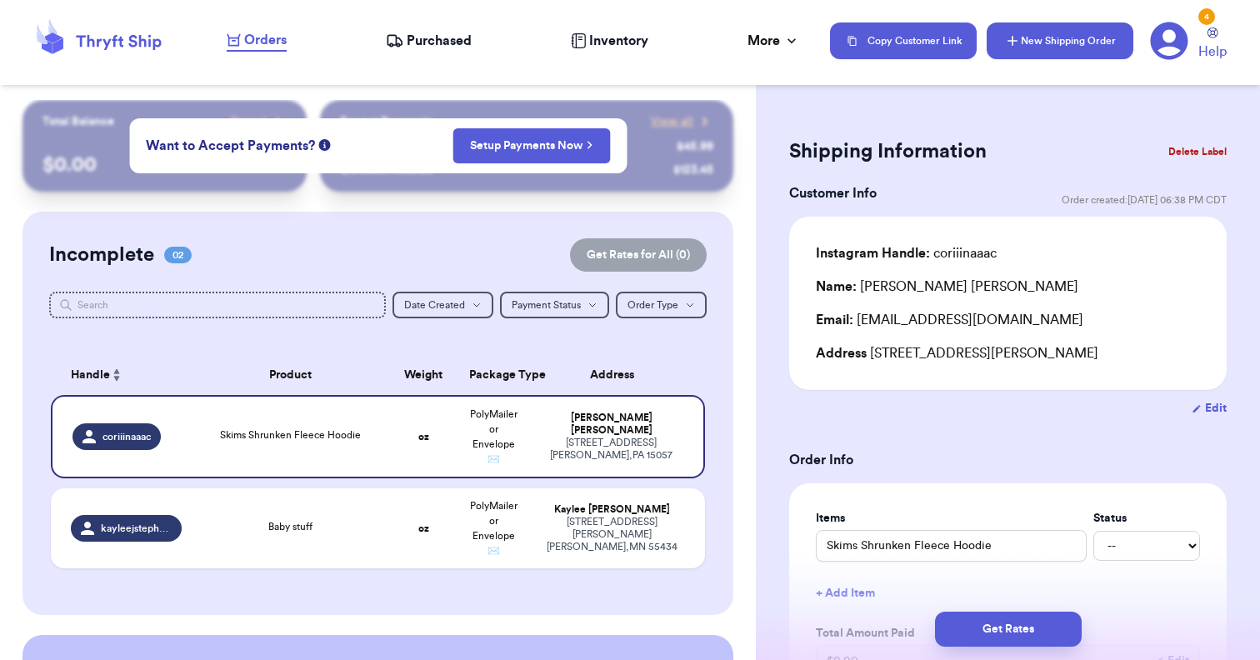
click at [1045, 36] on button "New Shipping Order" at bounding box center [1059, 40] width 147 height 37
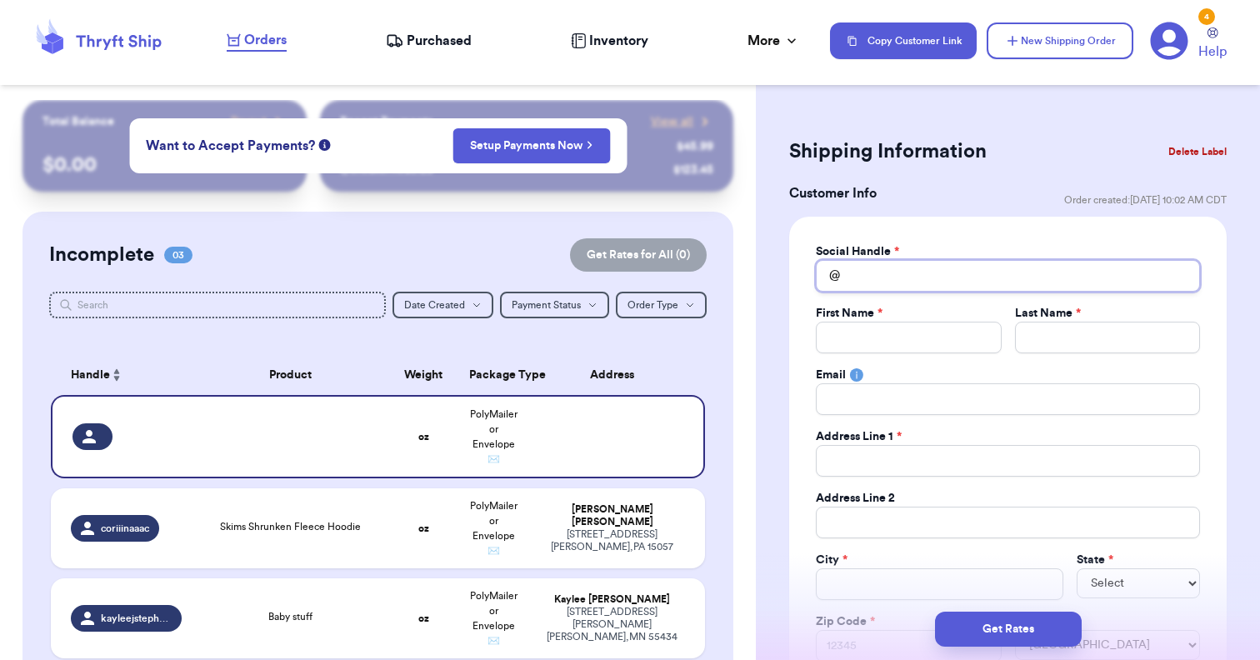
click at [951, 265] on input "Total Amount Paid" at bounding box center [1008, 276] width 384 height 32
type input "k"
type input "ke"
type input "ker"
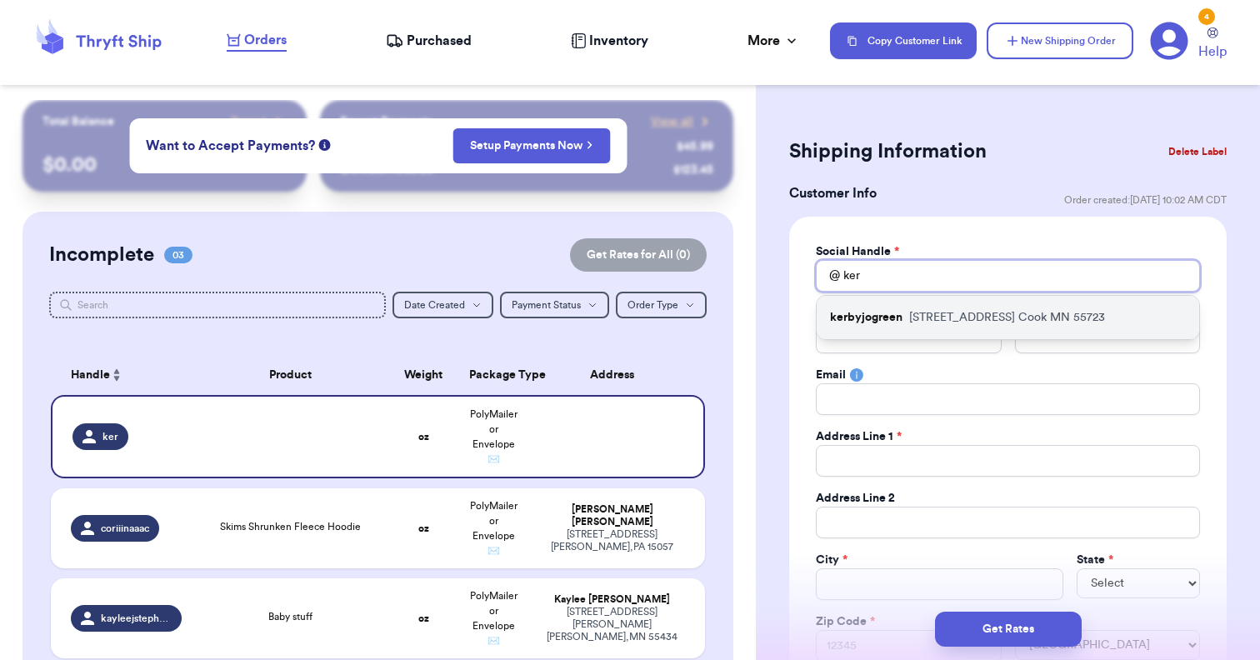
type input "ker"
click at [971, 307] on div "kerbyjogreen 9084 E Wakemup Village Rd Cook MN 55723" at bounding box center [1007, 317] width 382 height 43
type input "kerbyjogreen"
type input "Kerby"
type input "Green"
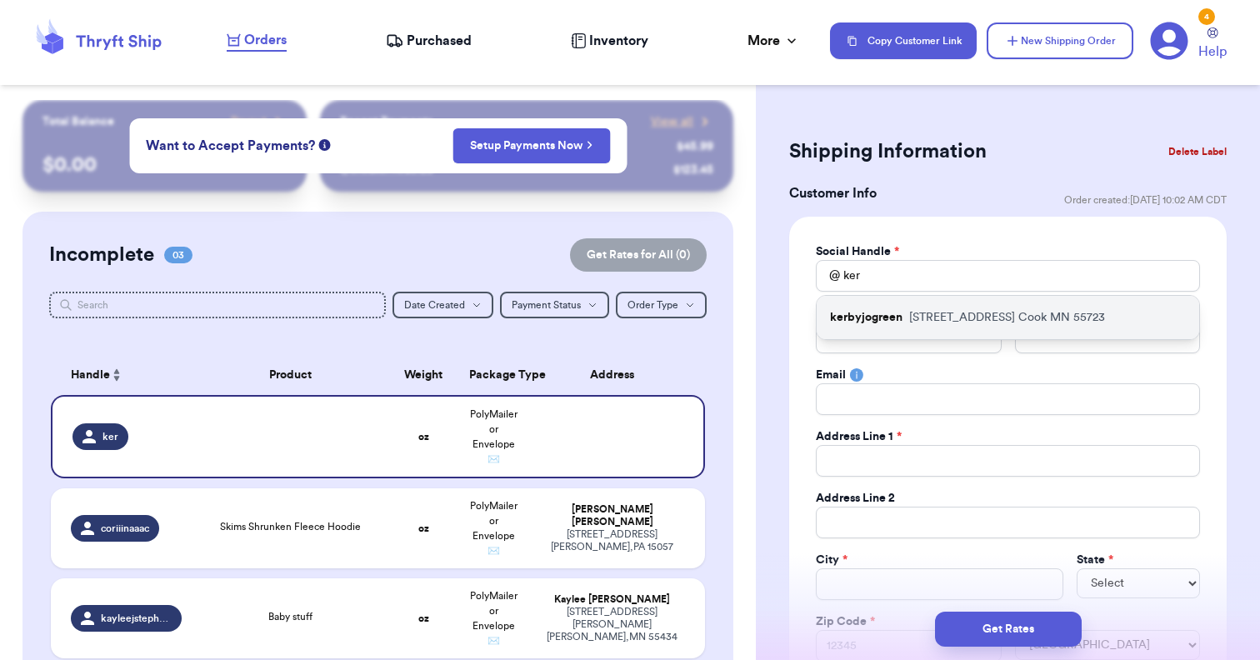
type input "kerbyjogreen@gmail.com"
type input "9084 E Wakemup Village Rd"
type input "Cook"
select select "MN"
type input "55723"
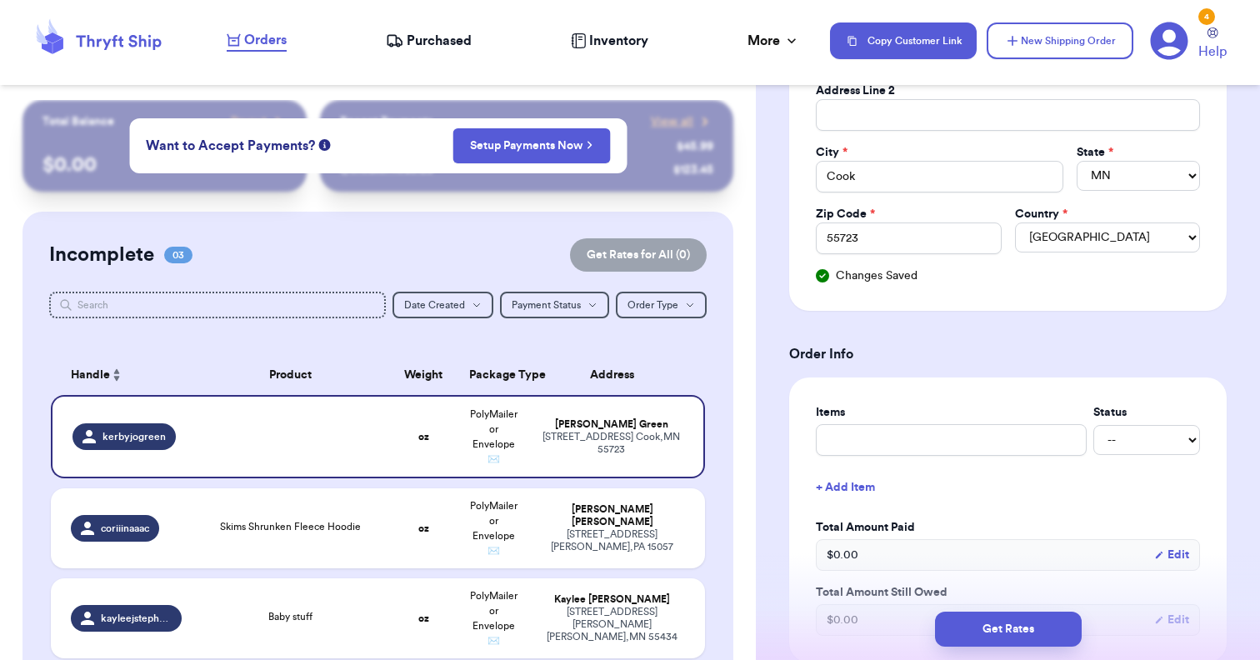
scroll to position [466, 0]
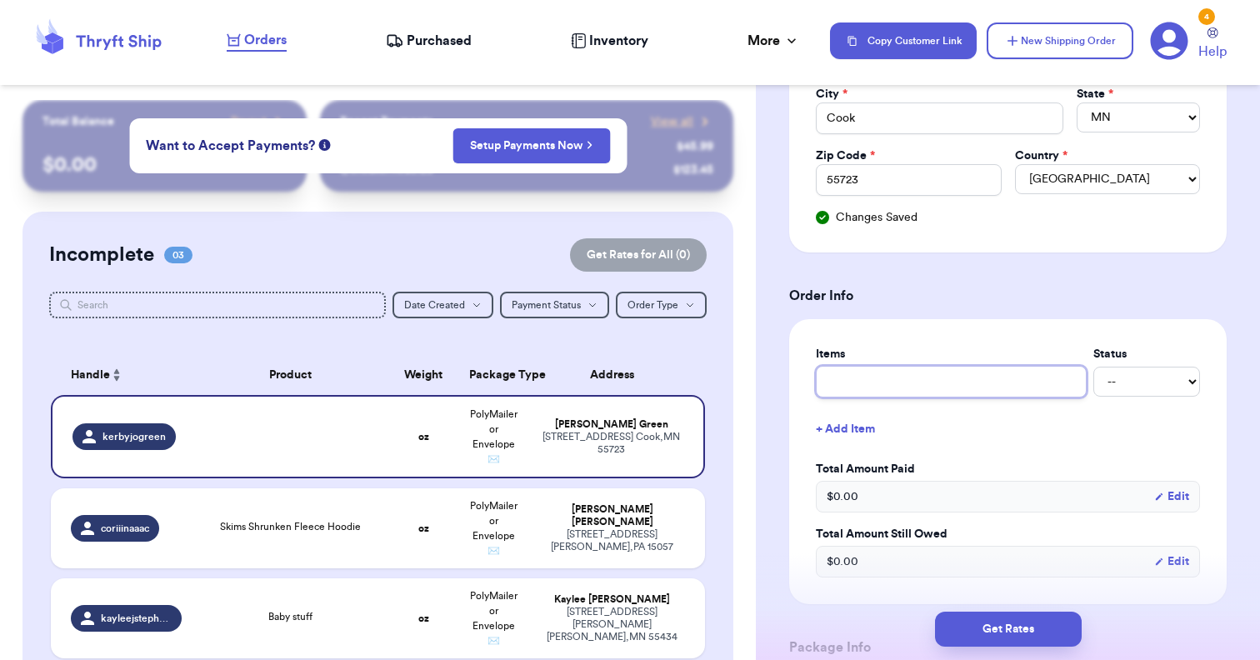
type input "F"
type input "Fr"
type input "Fri"
type input "Frie"
type input "Frien"
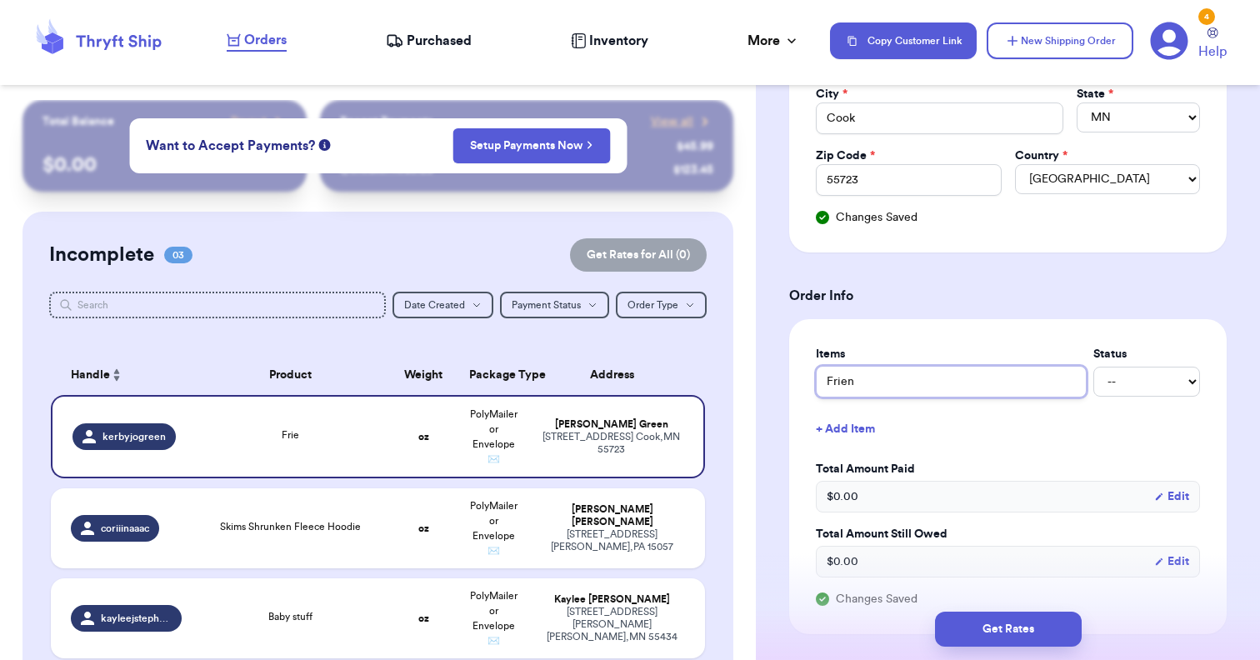
type input "Friend"
type input "Friends"
type input "Friends C"
type input "Friends Cr"
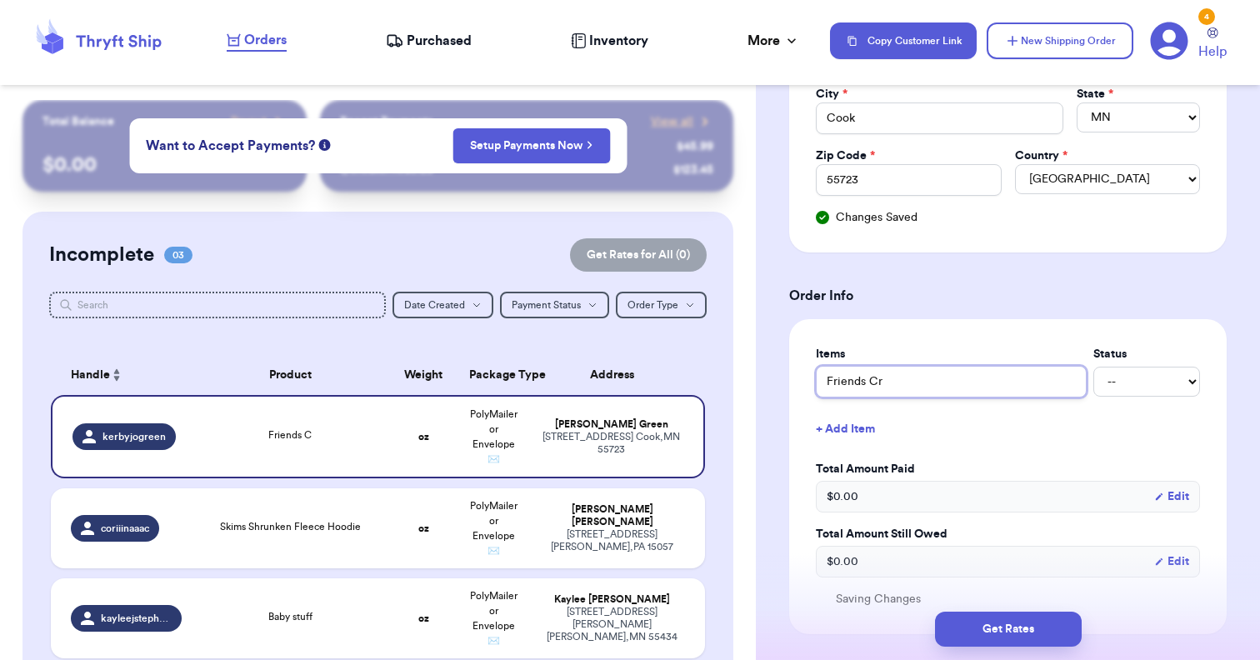
type input "Friends Cre"
type input "Friends Crew"
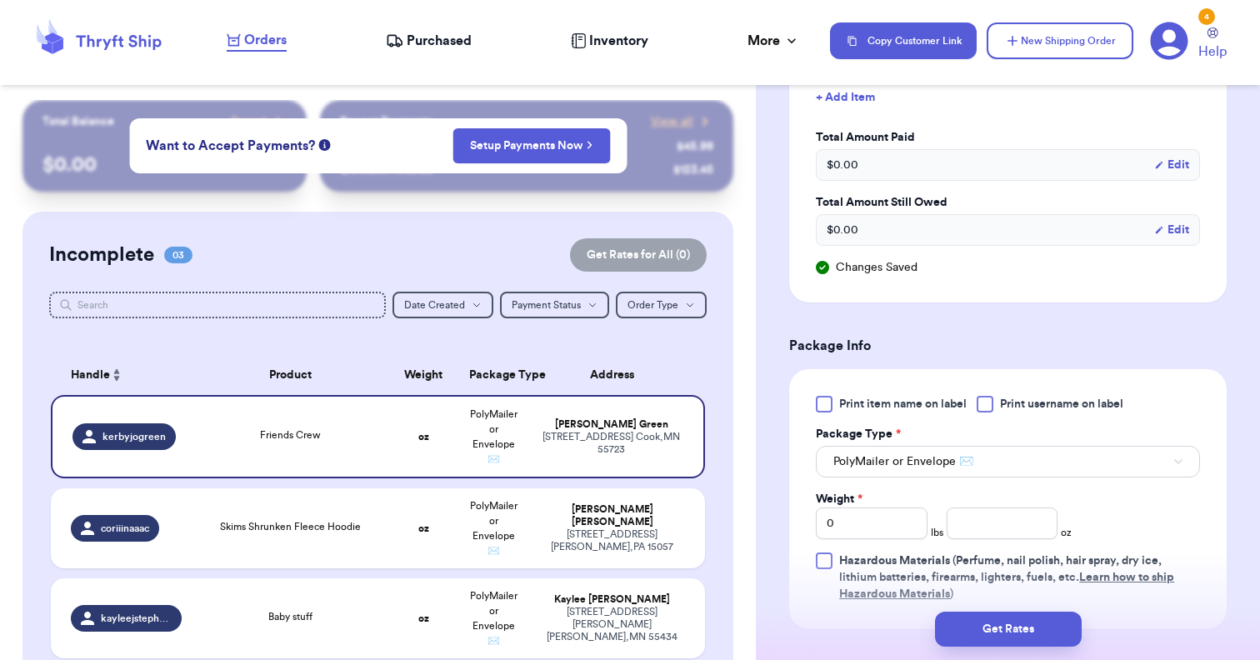
scroll to position [798, 0]
type input "Friends Crew"
click at [917, 525] on input "0" at bounding box center [872, 523] width 112 height 32
type input "1"
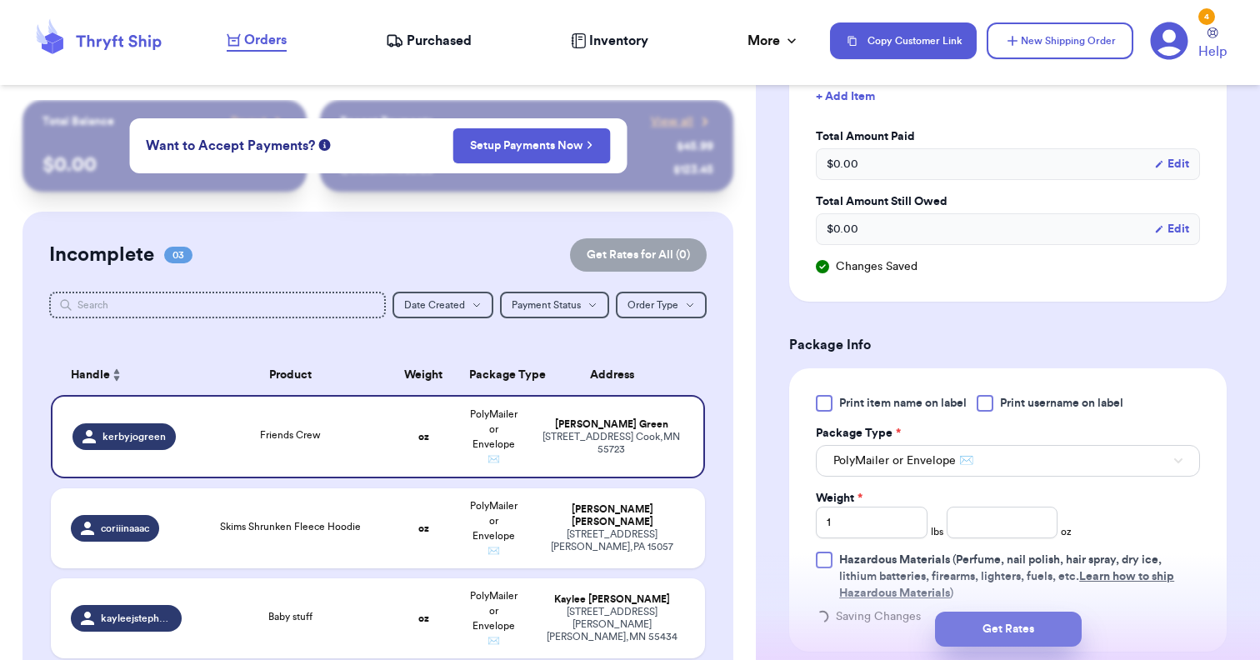
click at [1016, 636] on button "Get Rates" at bounding box center [1008, 628] width 147 height 35
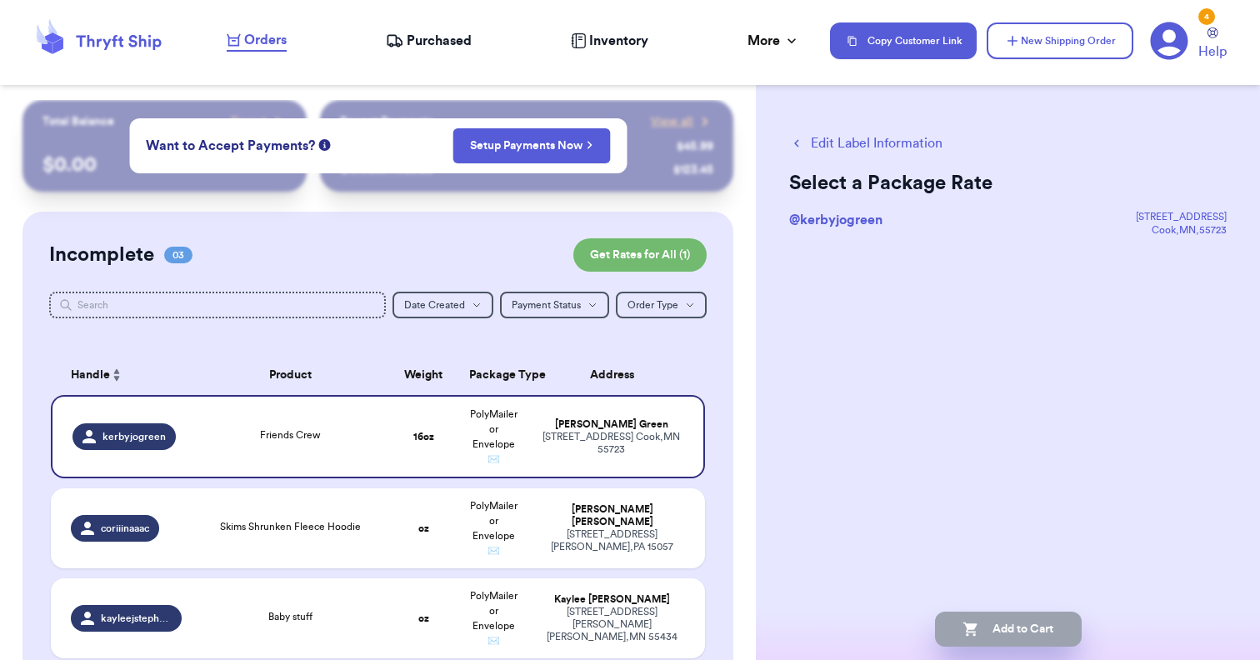
scroll to position [0, 0]
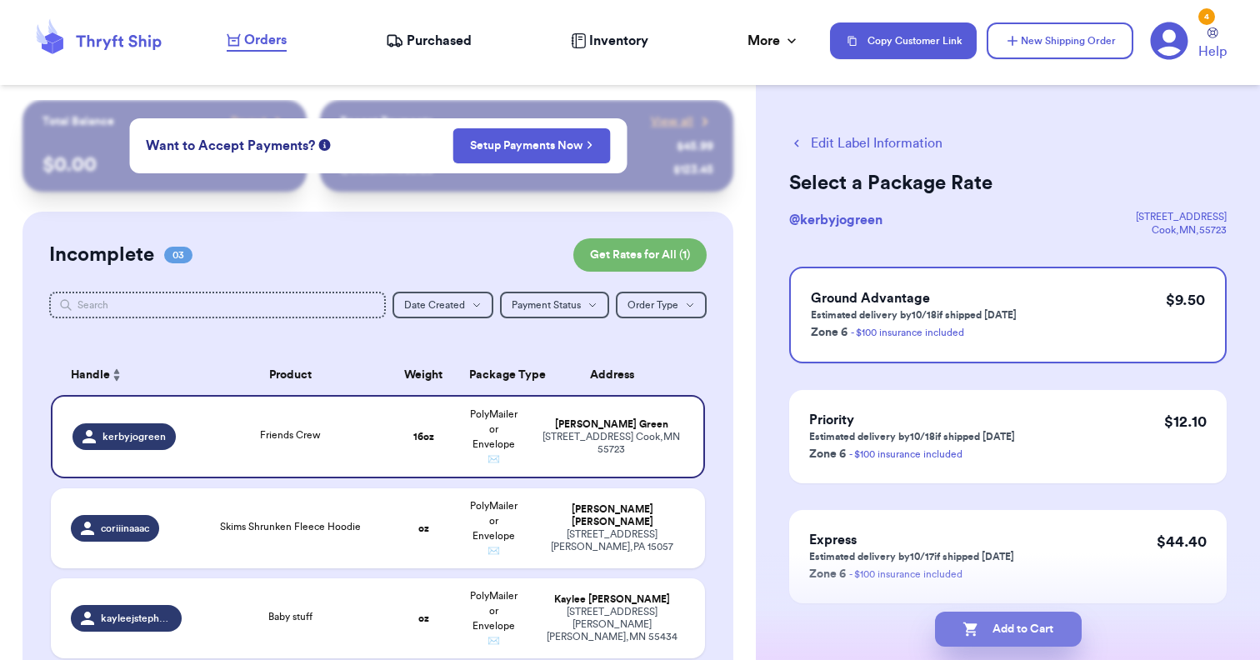
click at [1019, 630] on button "Add to Cart" at bounding box center [1008, 628] width 147 height 35
checkbox input "true"
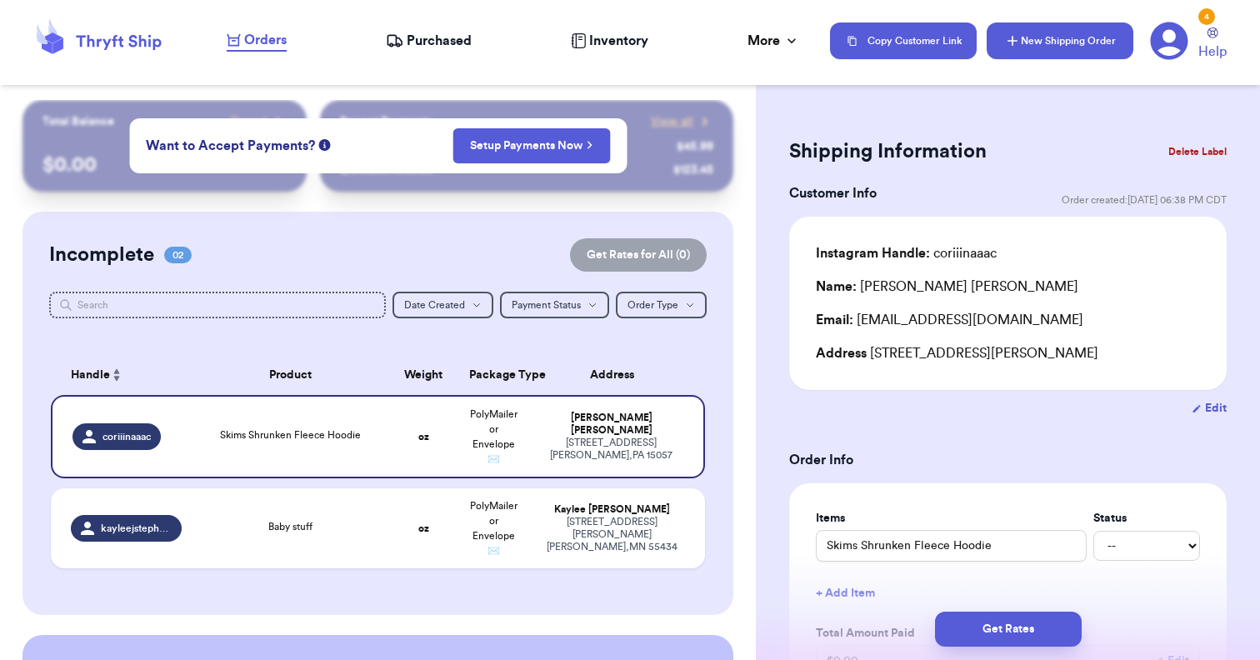
click at [1071, 54] on button "New Shipping Order" at bounding box center [1059, 40] width 147 height 37
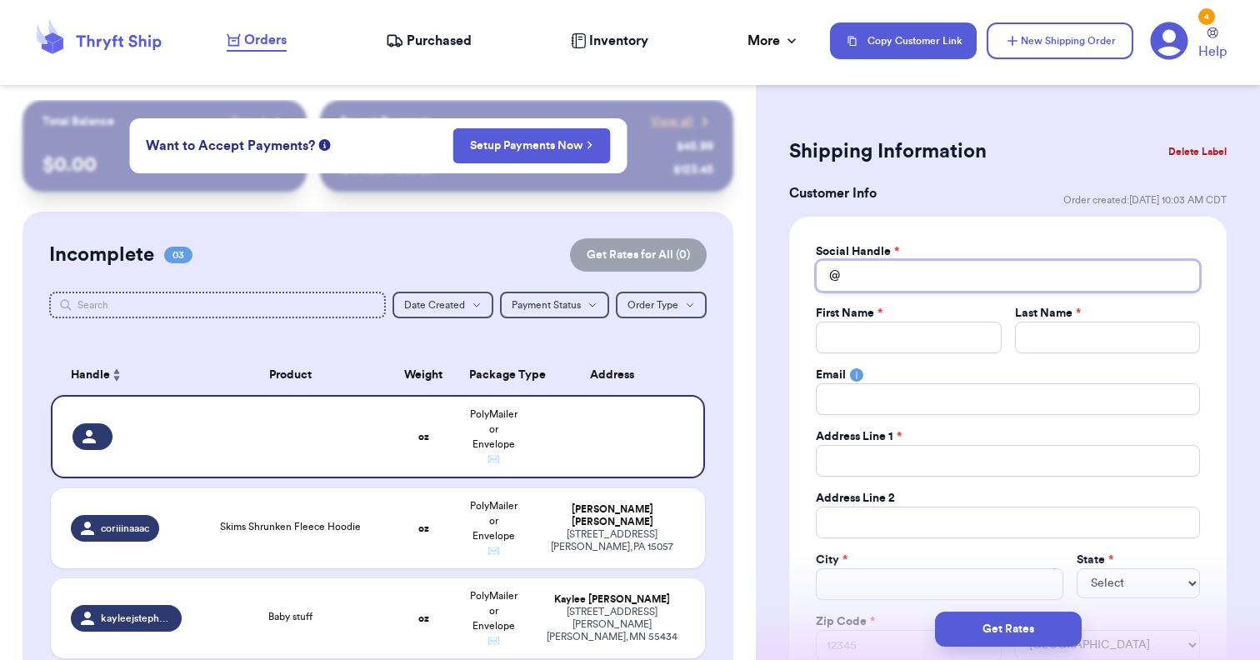
click at [945, 277] on input "Total Amount Paid" at bounding box center [1008, 276] width 384 height 32
type input "m"
type input "mo"
type input "mor"
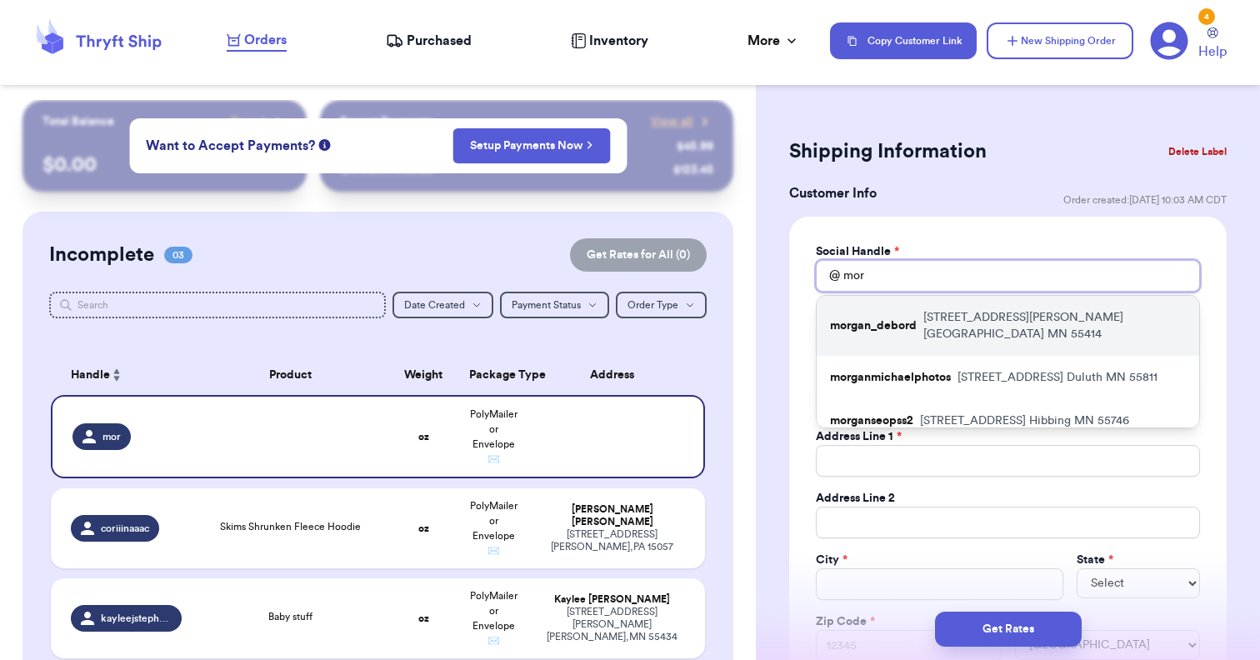
type input "mor"
click at [969, 320] on p "485 Malcolm Ave SE Minneapolis MN 55414" at bounding box center [1054, 325] width 262 height 33
type input "morgan_debord"
type input "Morgan"
type input "DeBord"
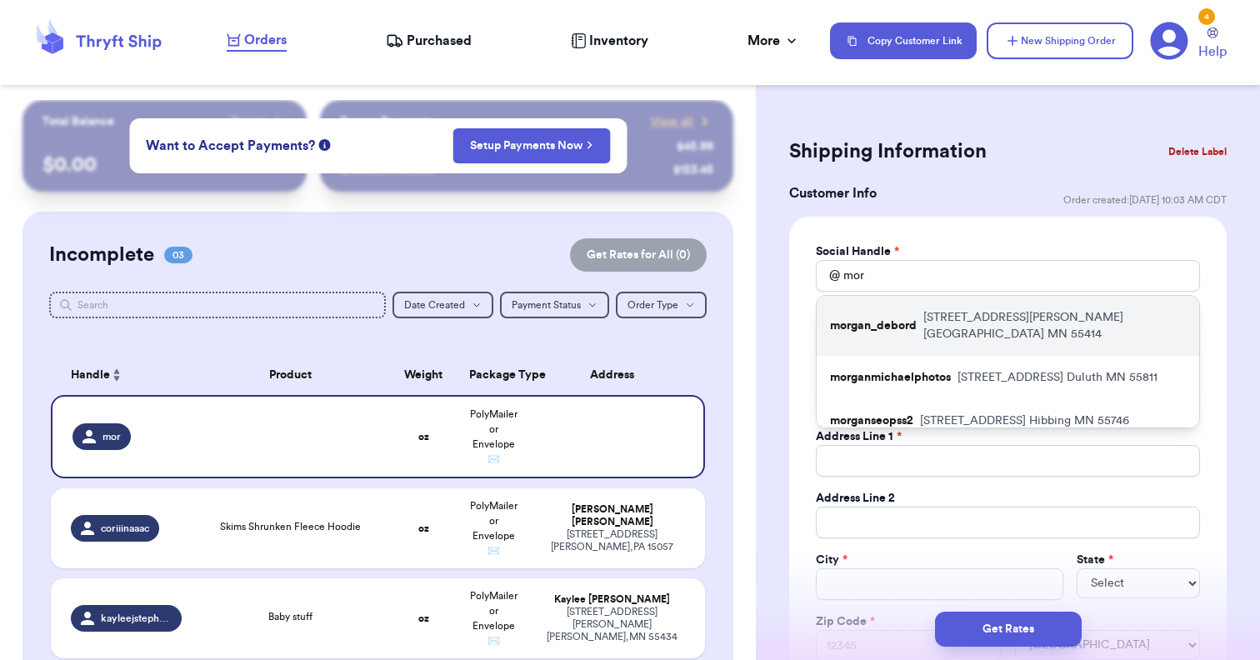
type input "morgan.e.debord@gmail.com"
type input "485 Malcolm Ave SE"
type input "Apt #718"
type input "Minneapolis"
select select "MN"
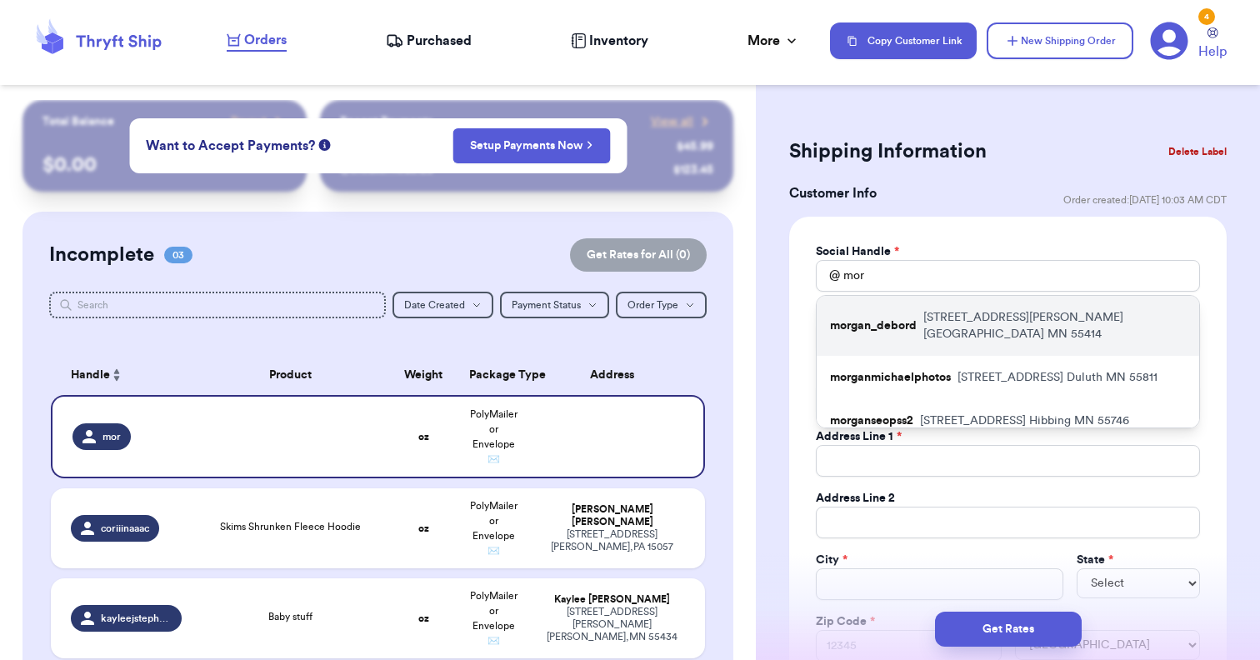
type input "55414"
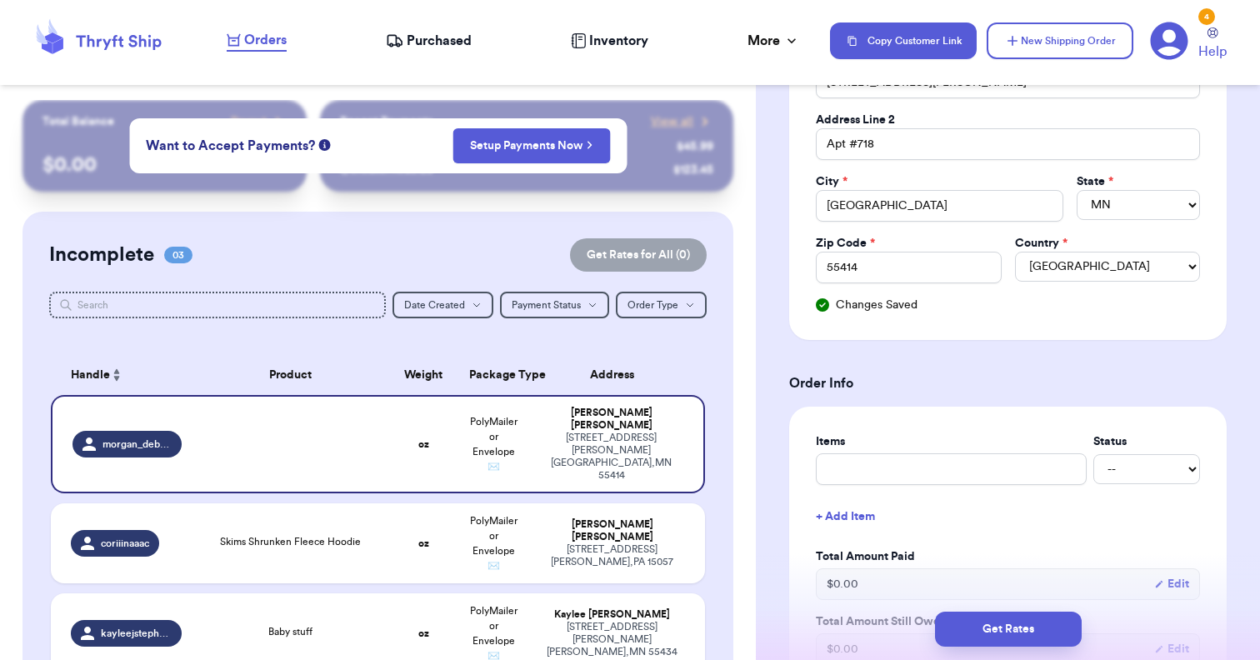
scroll to position [416, 0]
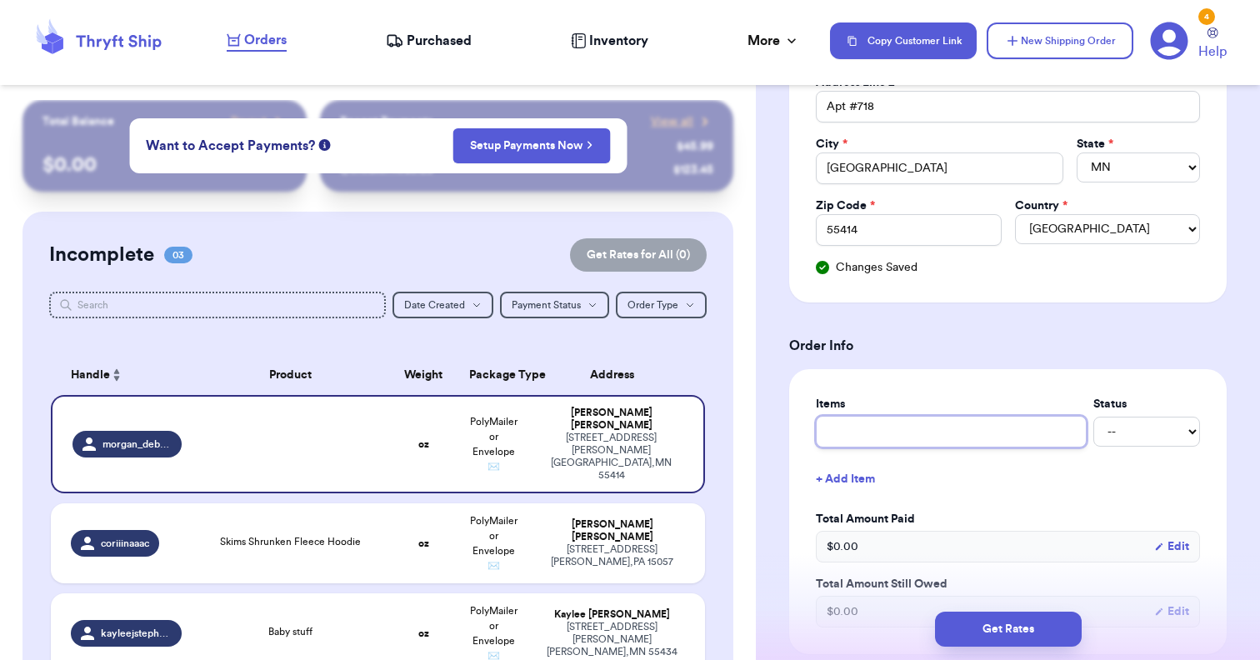
type input "S"
type input "Sk"
type input "Ski"
type input "Skim"
type input "Skims"
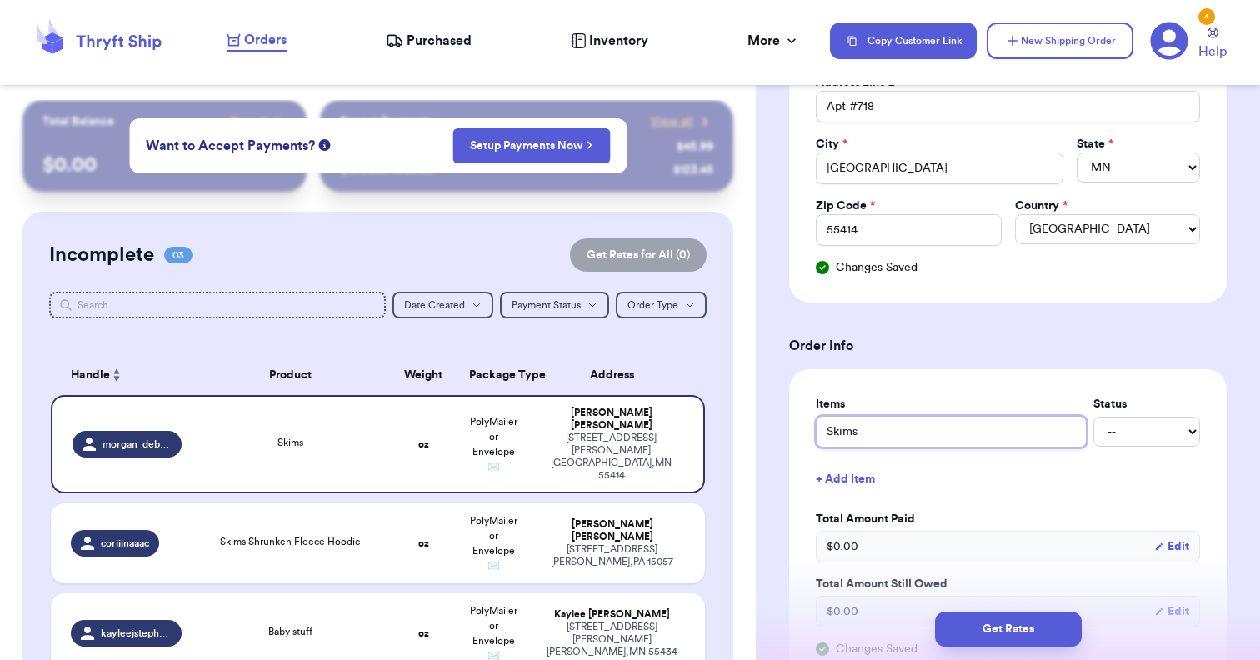
type input "Skims"
type input "Skims S"
type input "Skims Se"
type input "Skims Set"
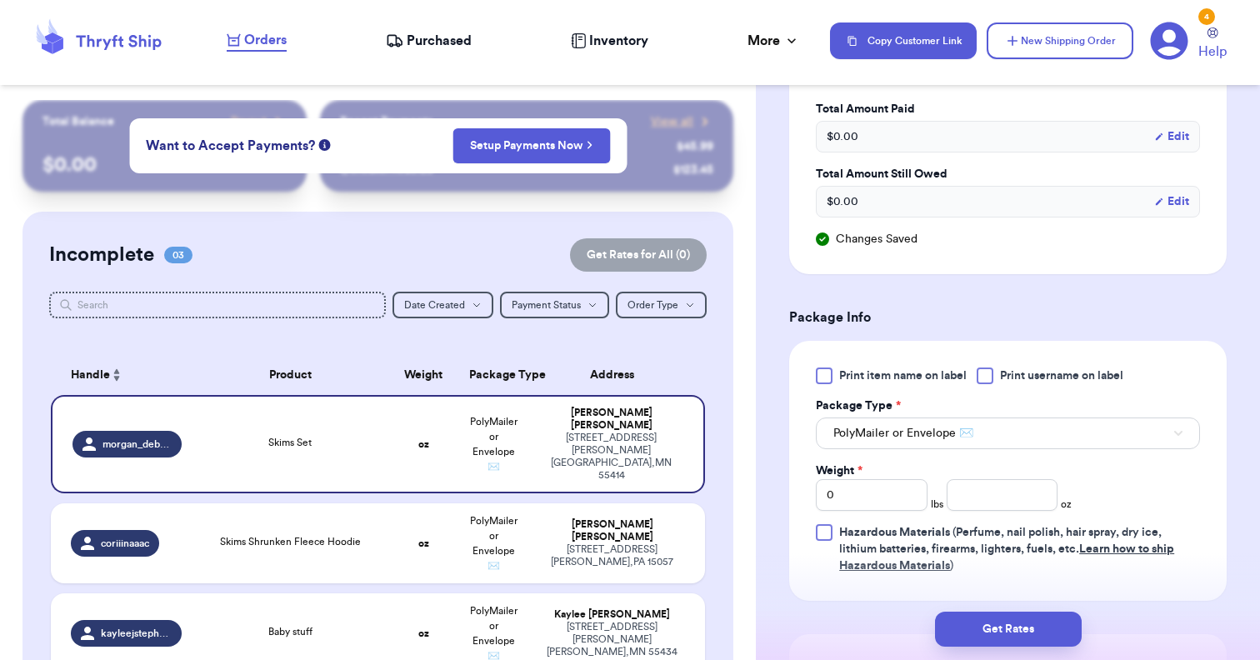
scroll to position [826, 0]
type input "Skims Set"
click at [901, 500] on input "0" at bounding box center [872, 494] width 112 height 32
type input "2"
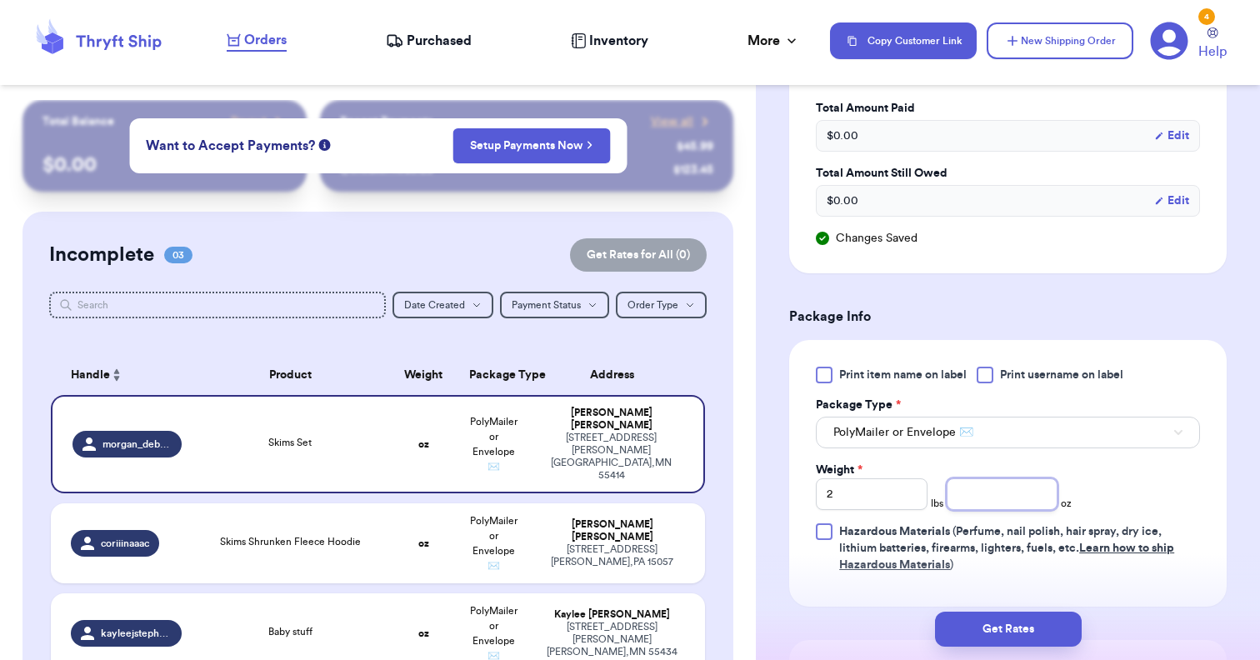
click at [1041, 501] on input "number" at bounding box center [1002, 494] width 112 height 32
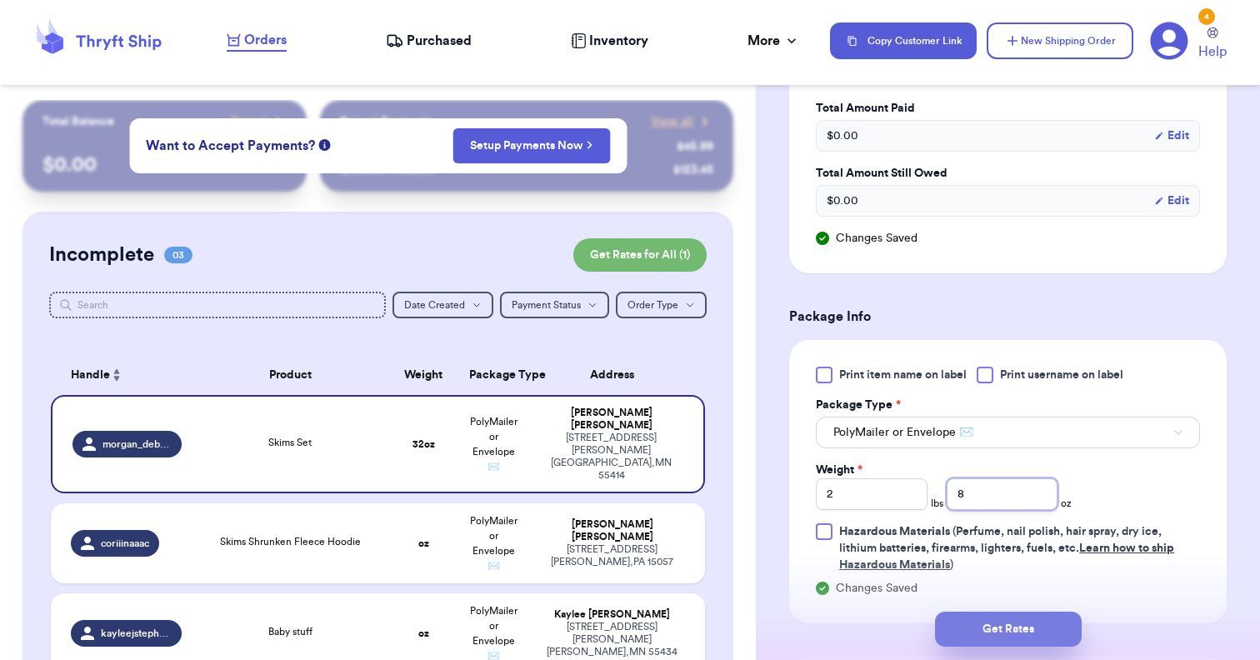
type input "8"
click at [1031, 631] on button "Get Rates" at bounding box center [1008, 628] width 147 height 35
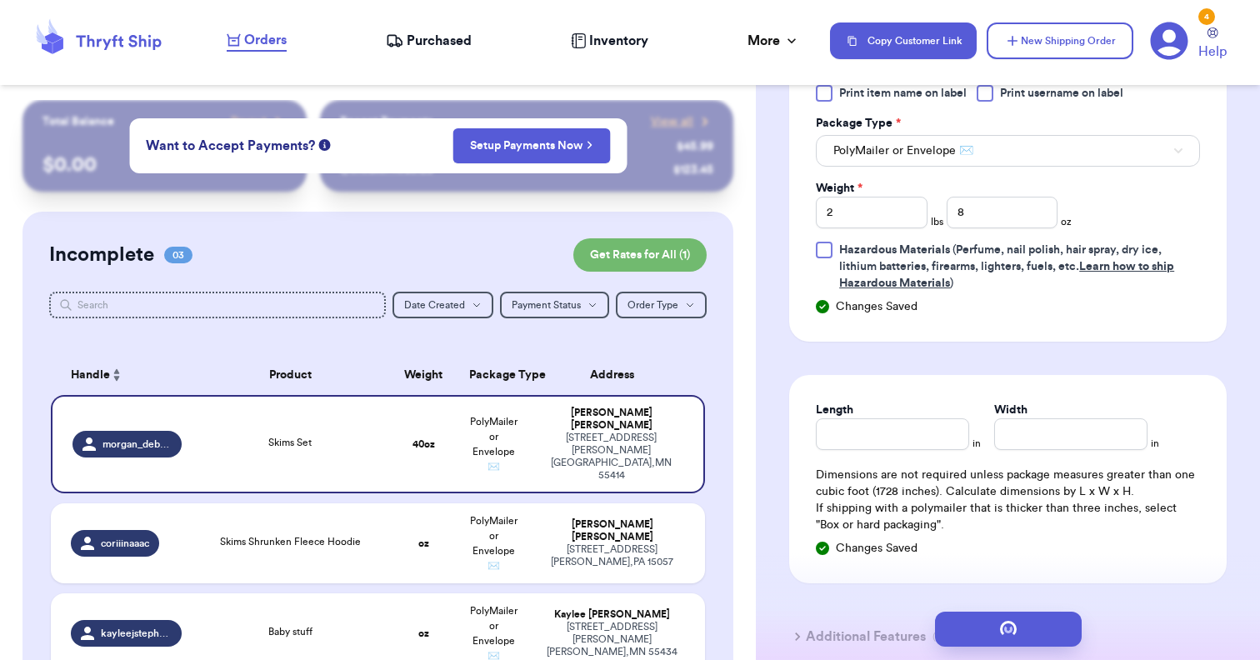
scroll to position [0, 0]
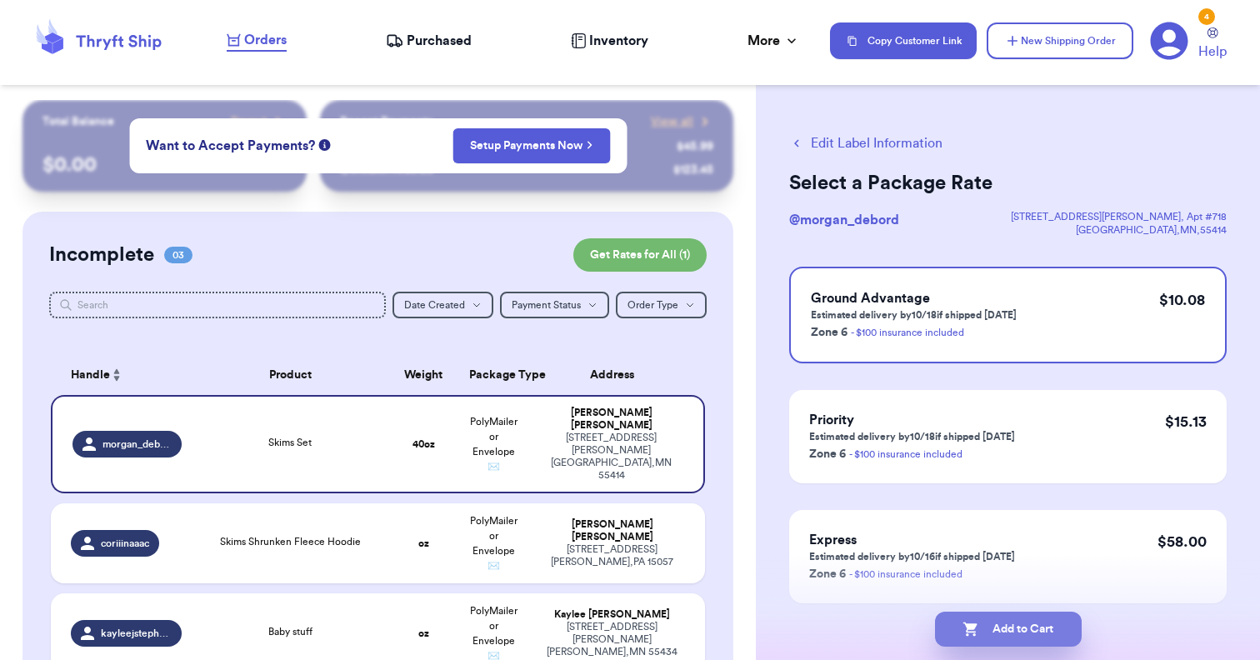
click at [1006, 636] on button "Add to Cart" at bounding box center [1008, 628] width 147 height 35
checkbox input "true"
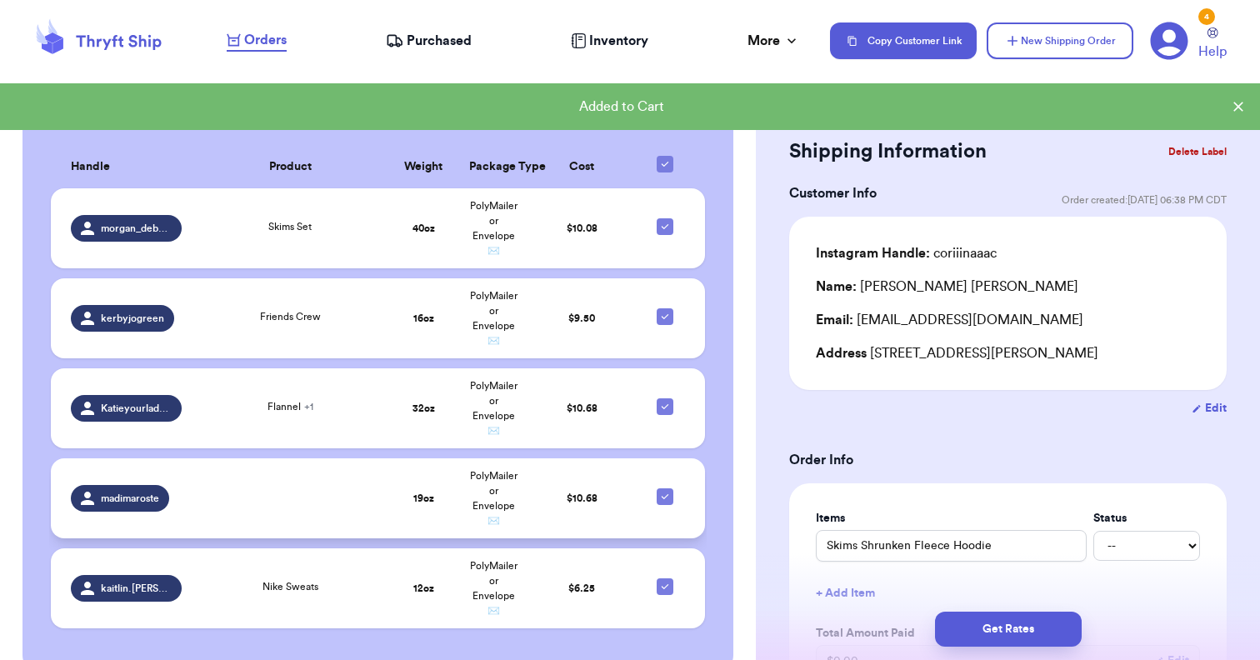
scroll to position [580, 0]
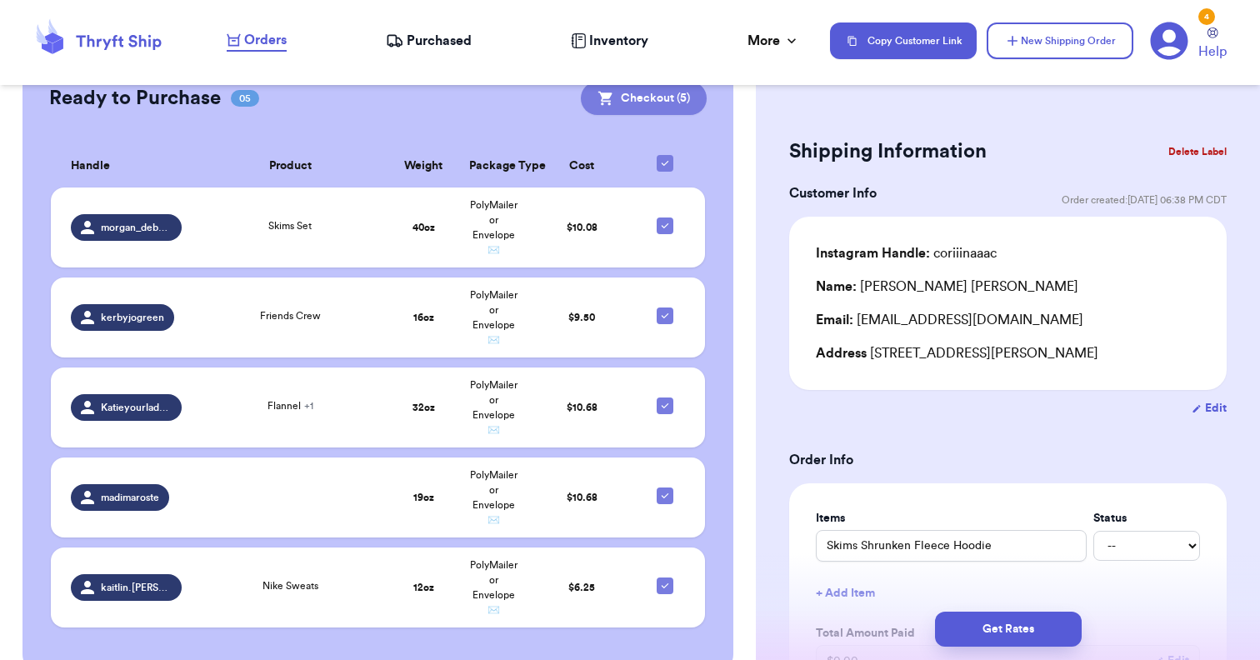
click at [646, 94] on button "Checkout ( 5 )" at bounding box center [644, 98] width 126 height 33
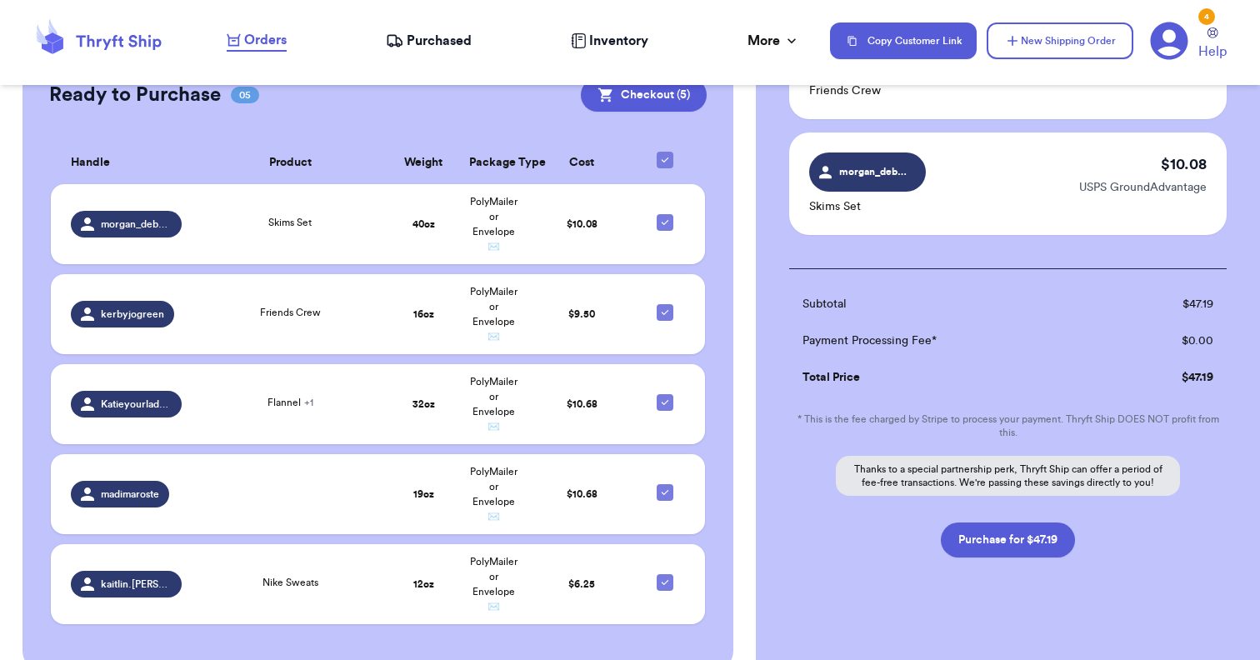
scroll to position [536, 0]
click at [1012, 527] on button "Purchase for $47.19" at bounding box center [1008, 540] width 134 height 35
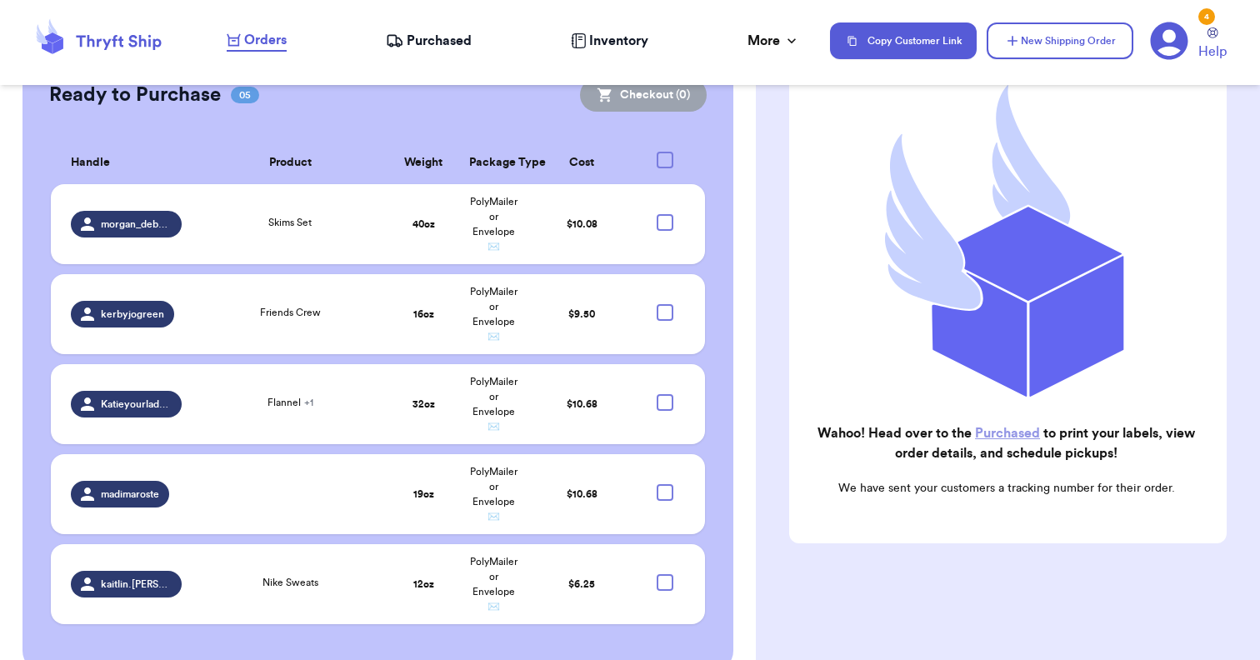
scroll to position [217, 0]
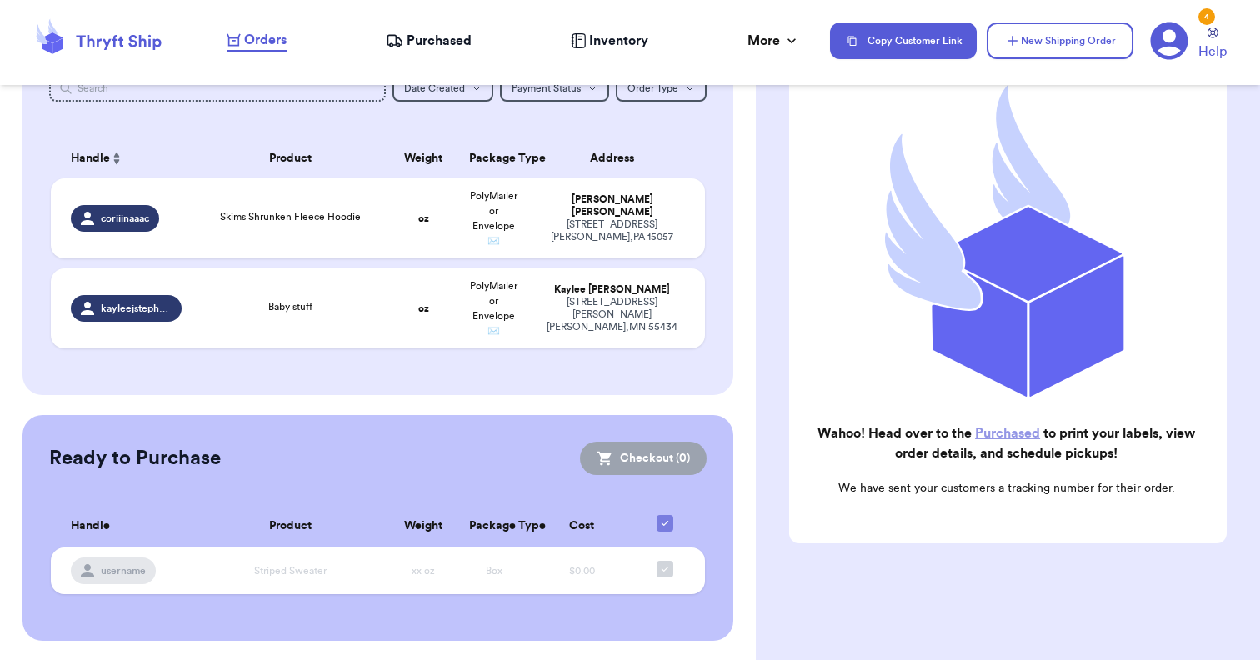
click at [443, 47] on span "Purchased" at bounding box center [439, 41] width 65 height 20
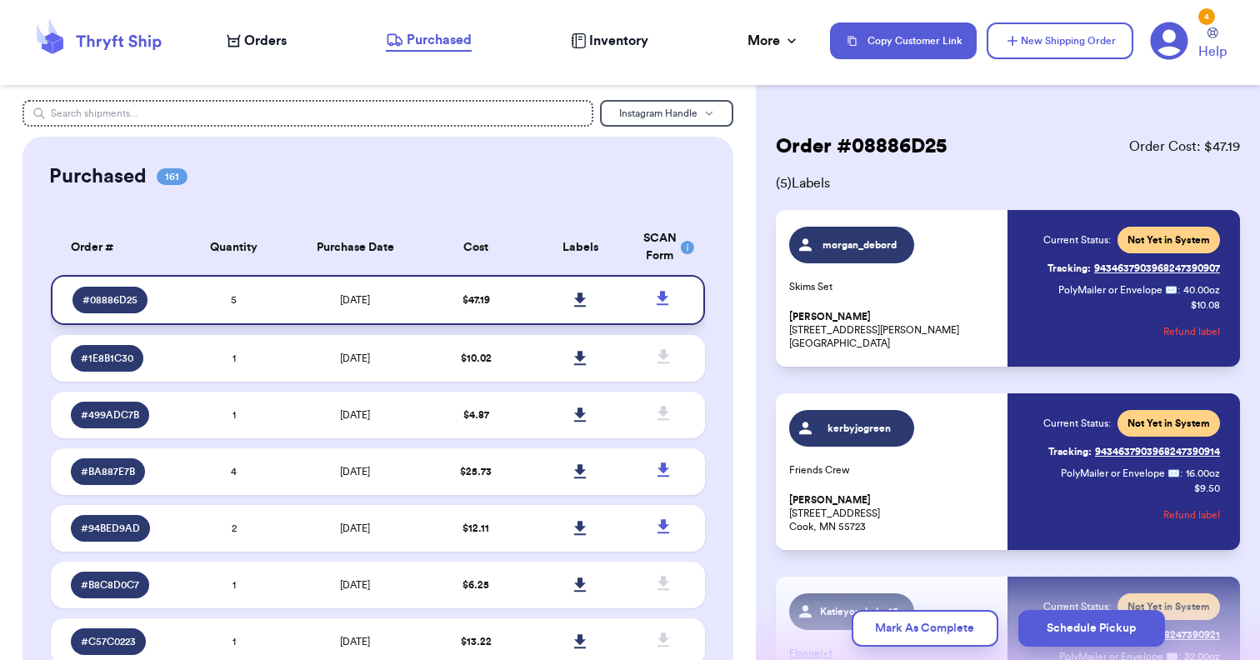
click at [579, 307] on icon at bounding box center [580, 299] width 12 height 15
